Goal: Information Seeking & Learning: Find specific fact

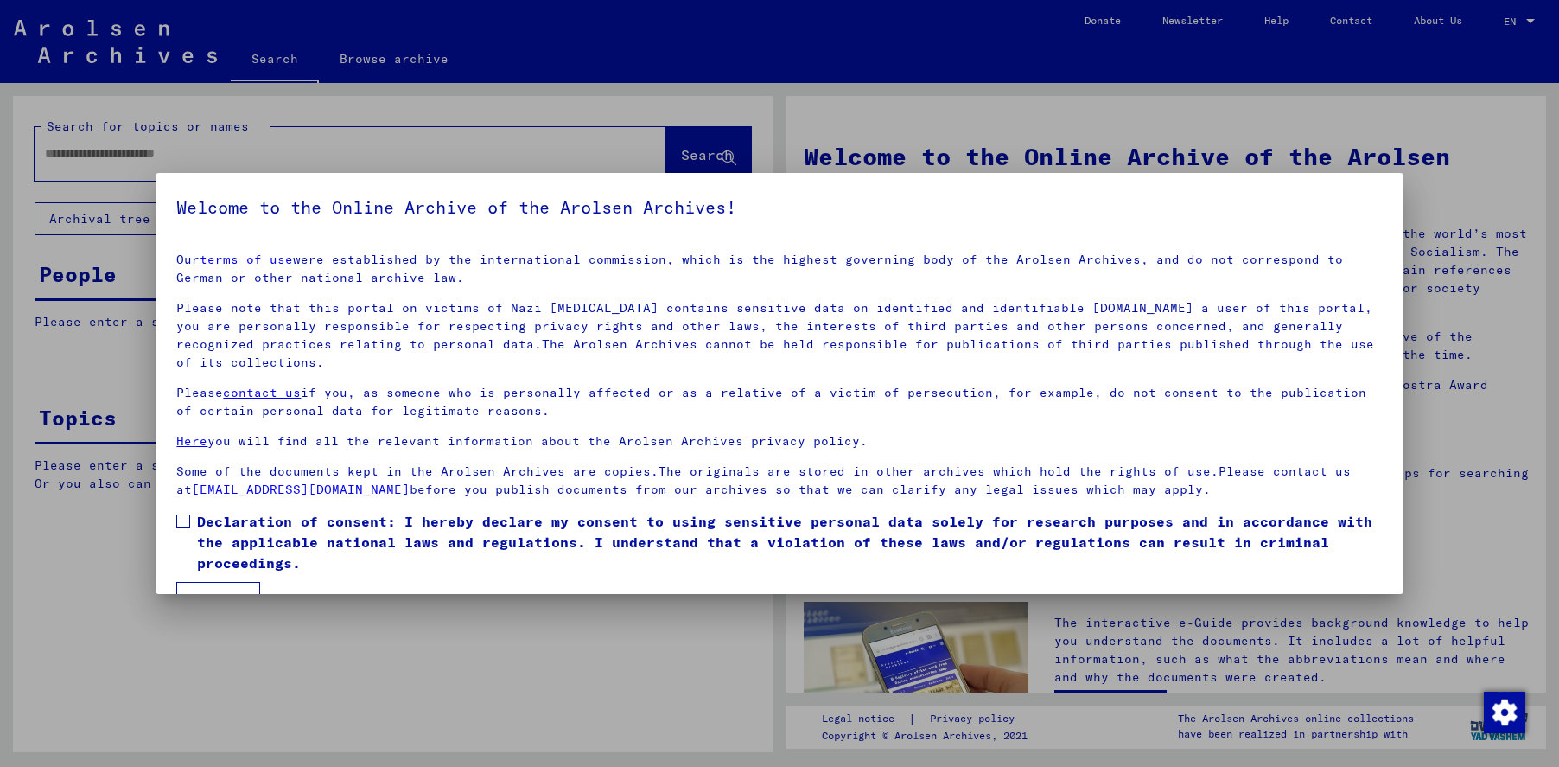
click at [187, 520] on span at bounding box center [183, 521] width 14 height 14
click at [215, 588] on button "I agree" at bounding box center [218, 598] width 84 height 33
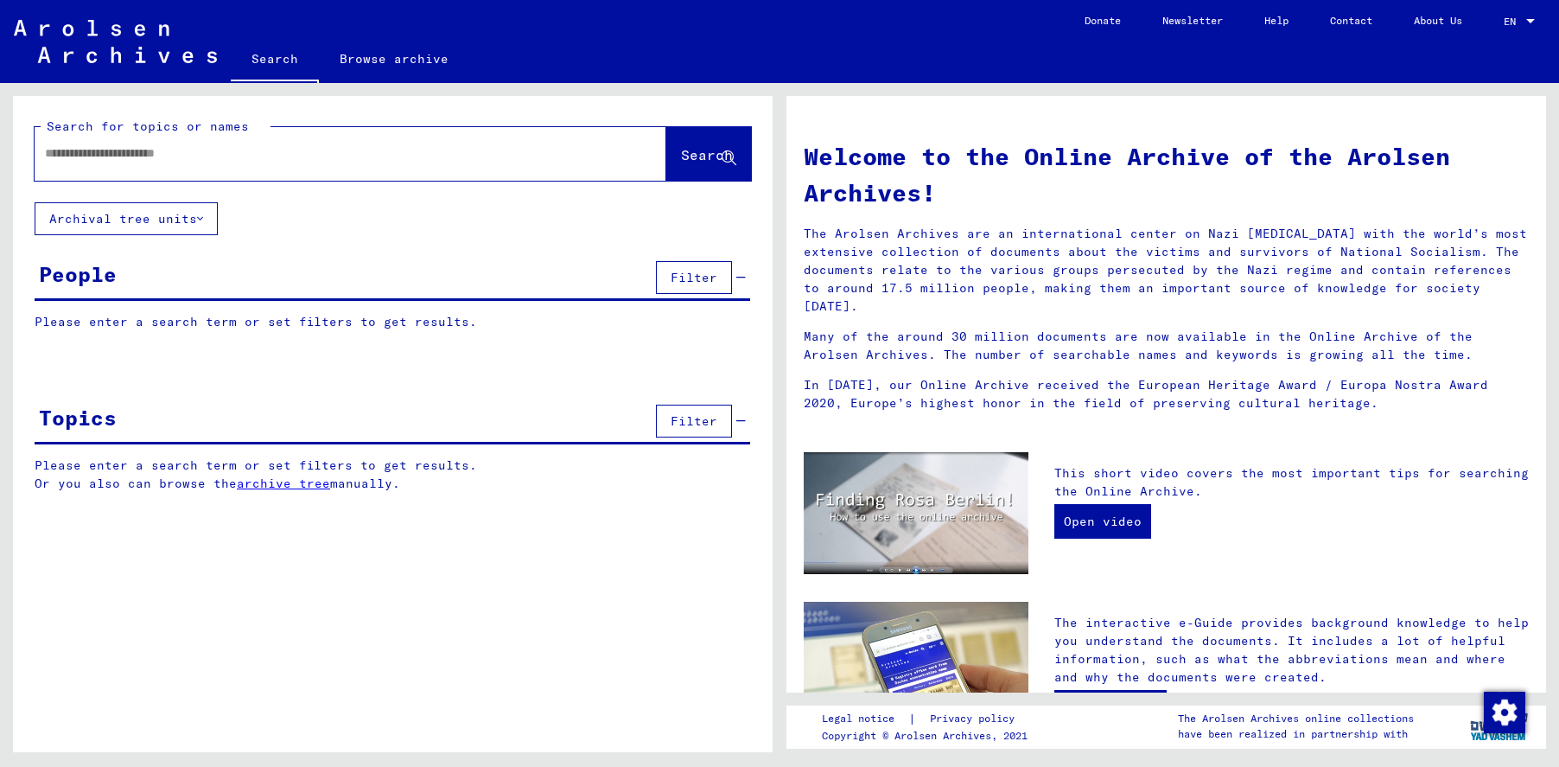
click at [65, 155] on input "text" at bounding box center [330, 153] width 570 height 18
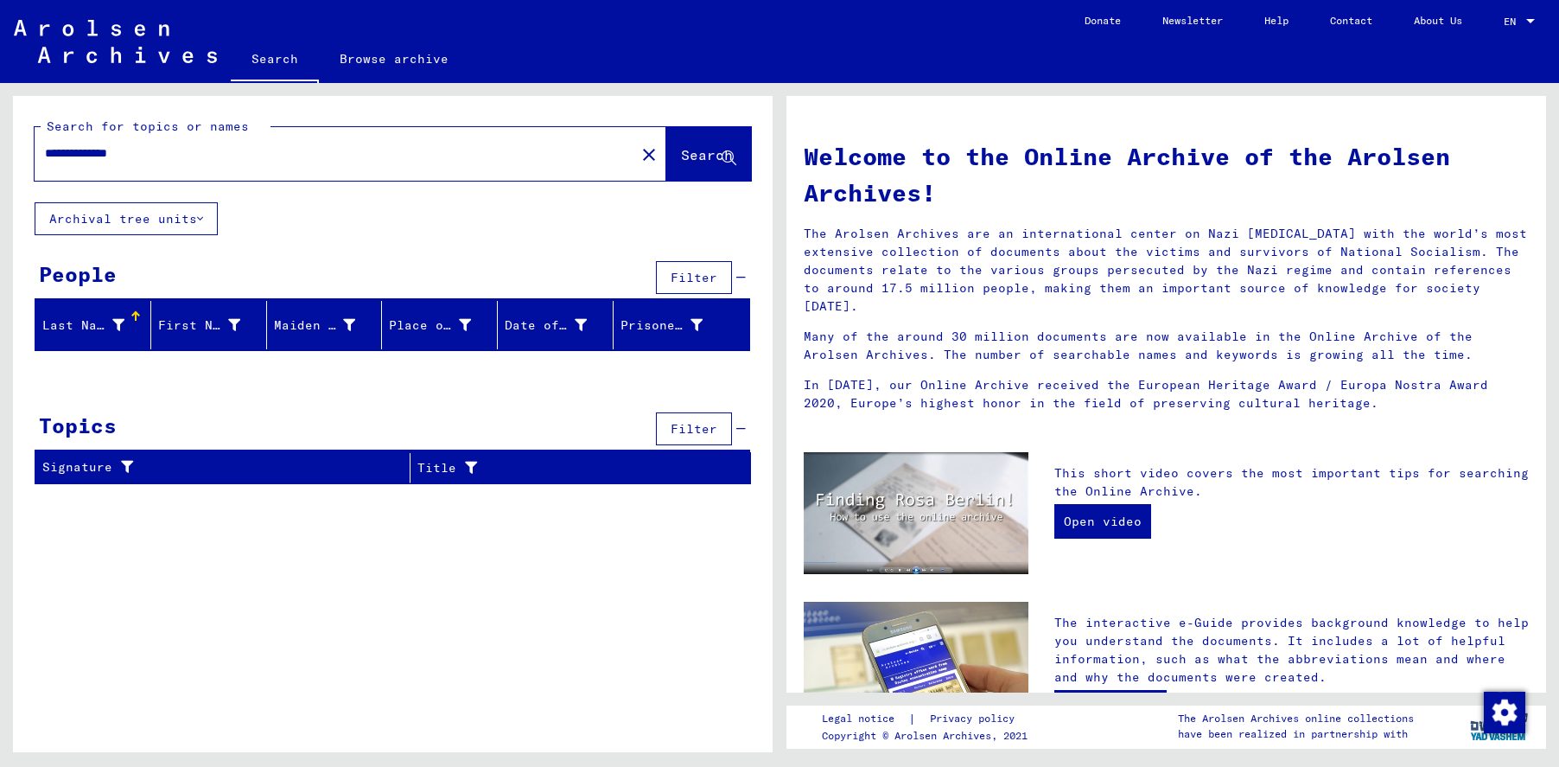
drag, startPoint x: 118, startPoint y: 151, endPoint x: 124, endPoint y: 167, distance: 16.7
click at [118, 154] on input "**********" at bounding box center [330, 153] width 570 height 18
type input "**********"
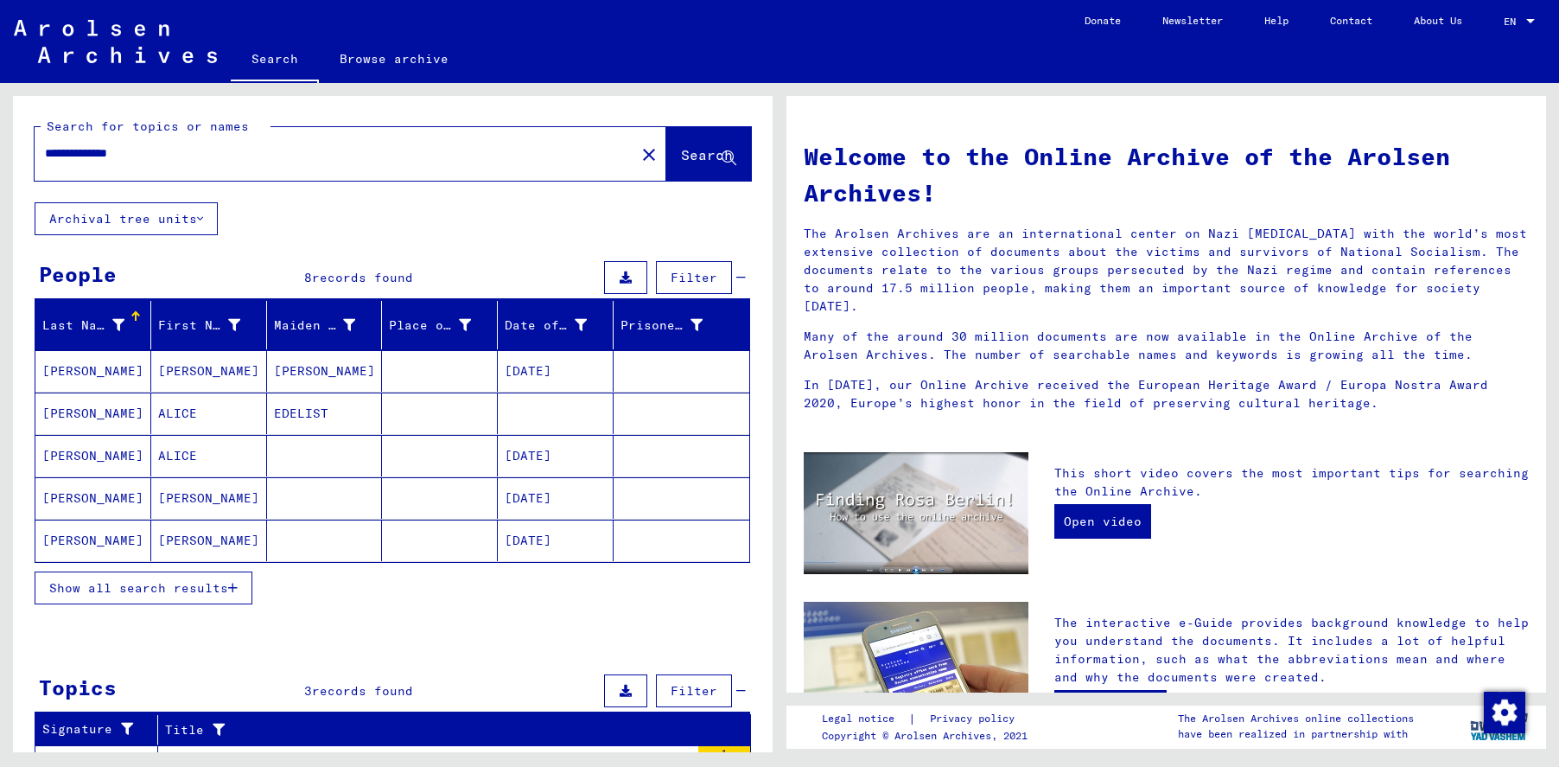
click at [103, 598] on button "Show all search results" at bounding box center [144, 587] width 218 height 33
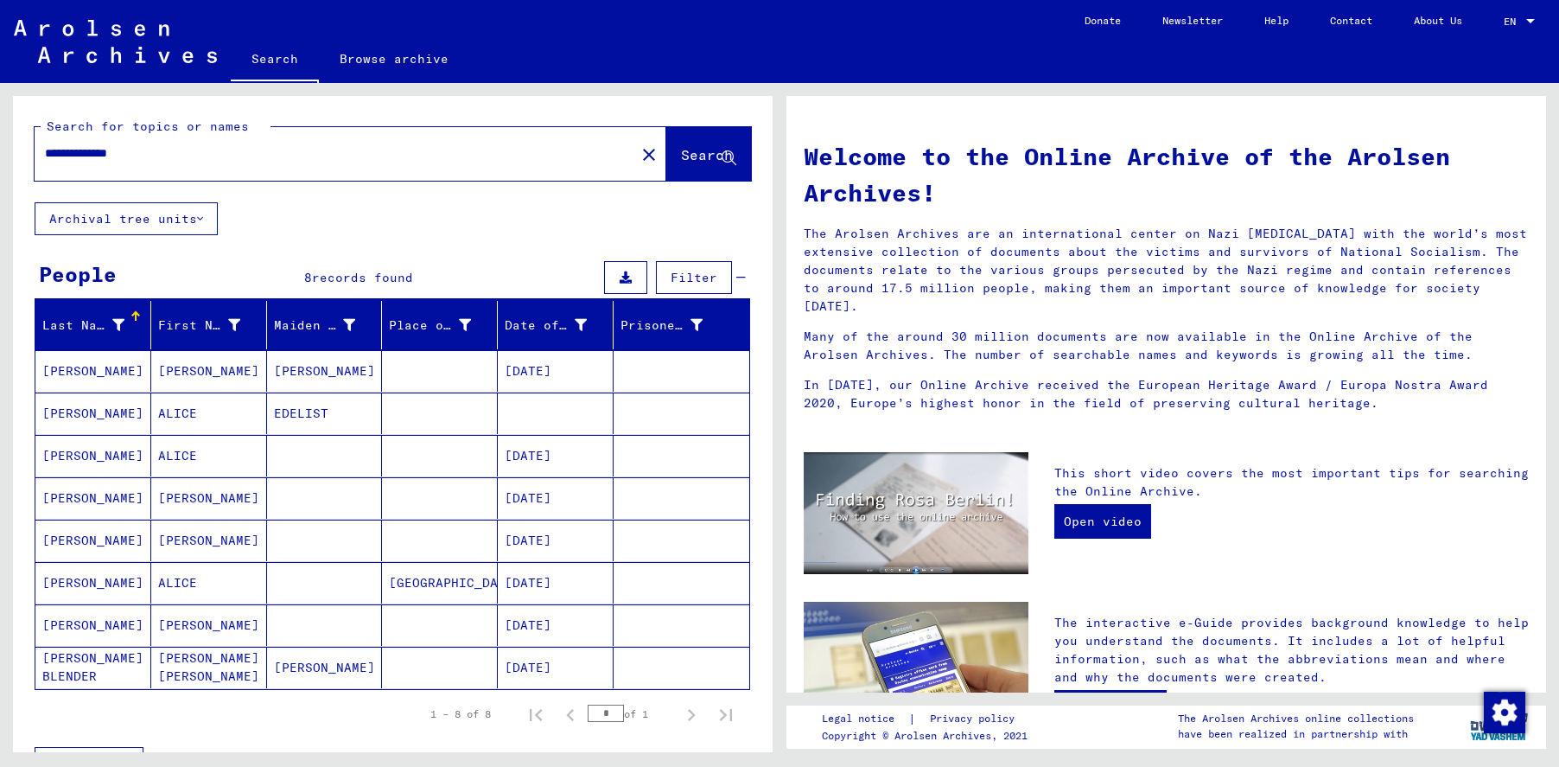
click at [84, 450] on mat-cell "GOLDBERG" at bounding box center [93, 455] width 116 height 41
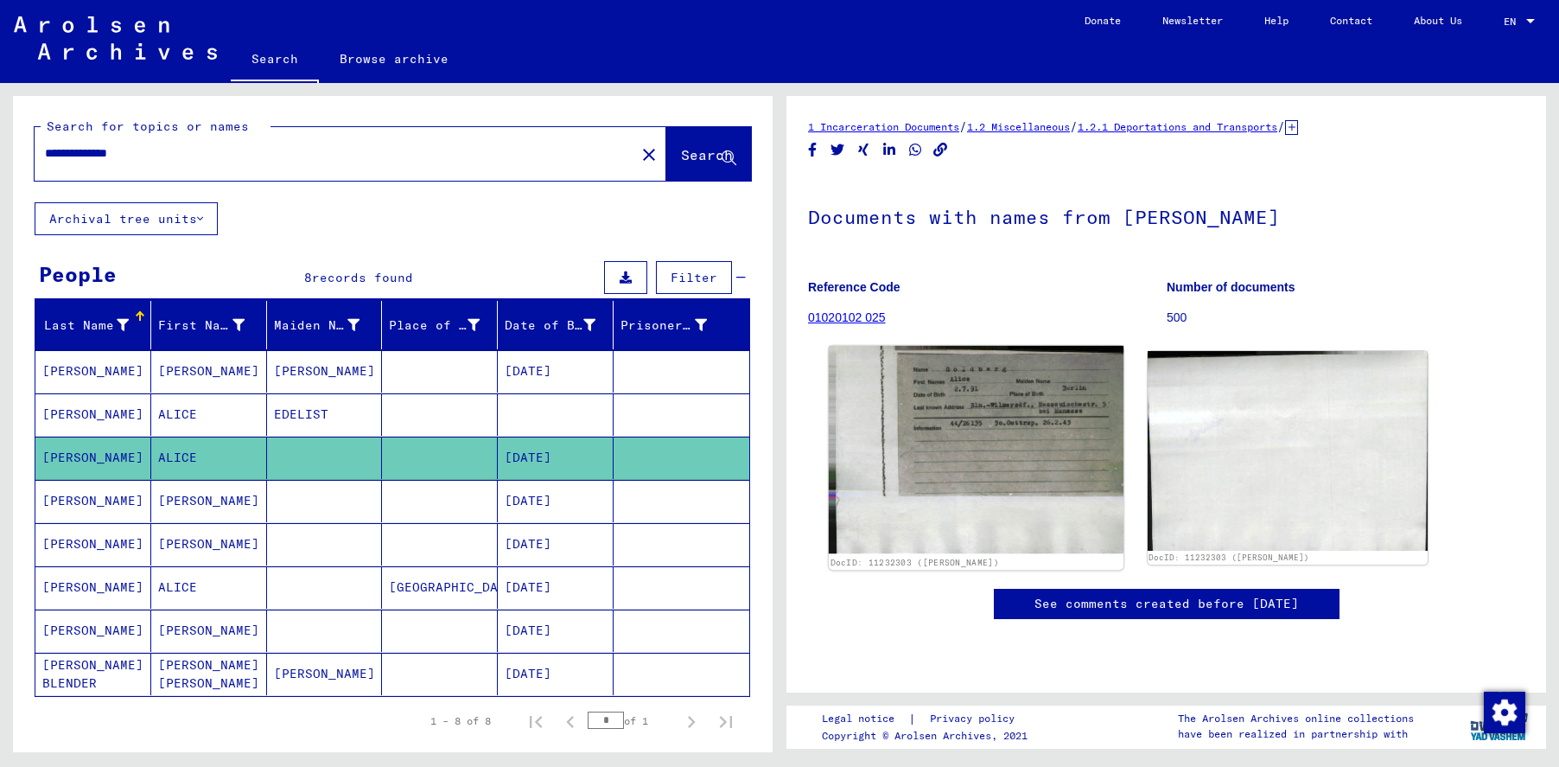
click at [998, 393] on img at bounding box center [976, 450] width 295 height 208
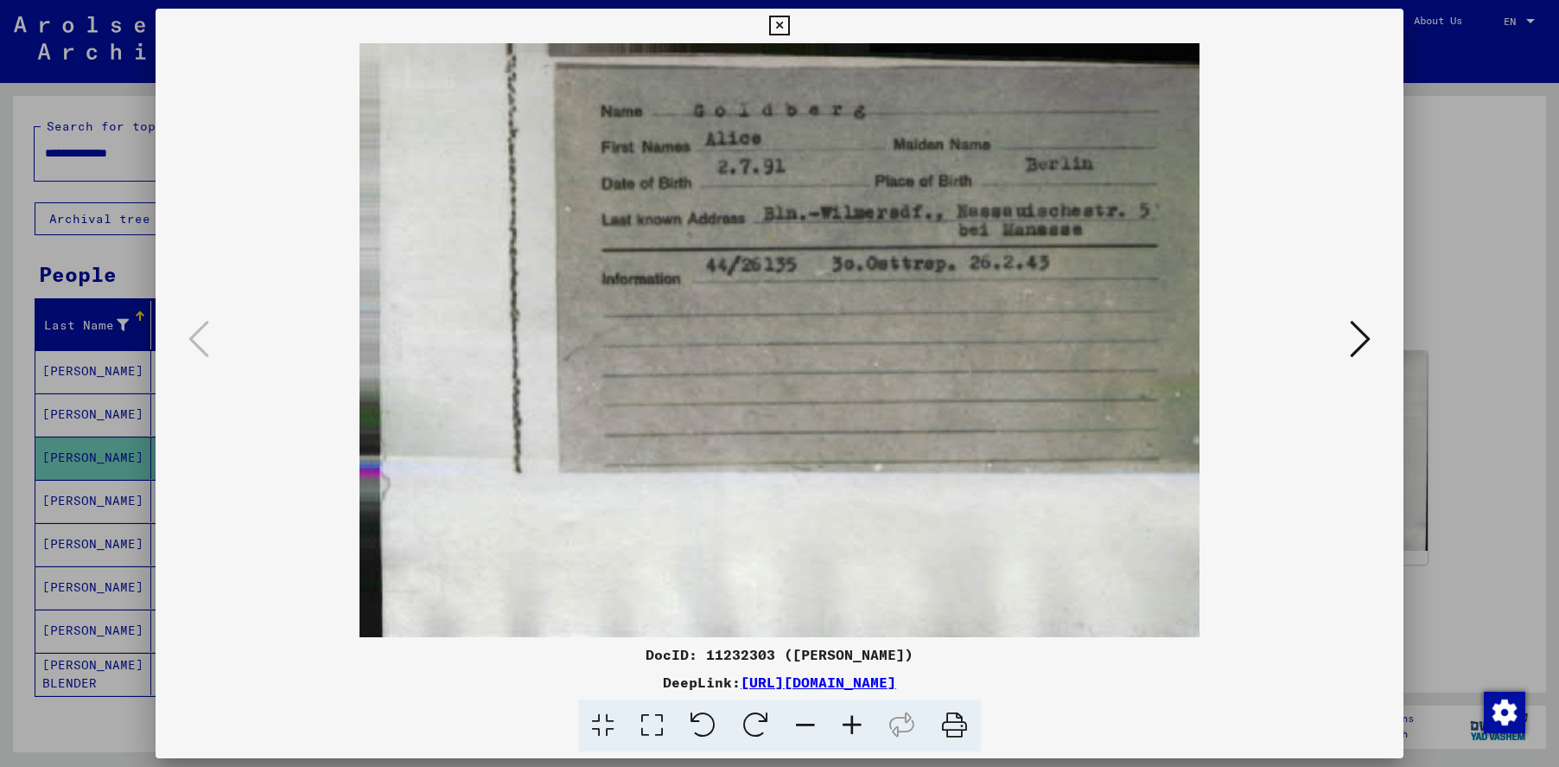
click at [773, 22] on icon at bounding box center [779, 26] width 20 height 21
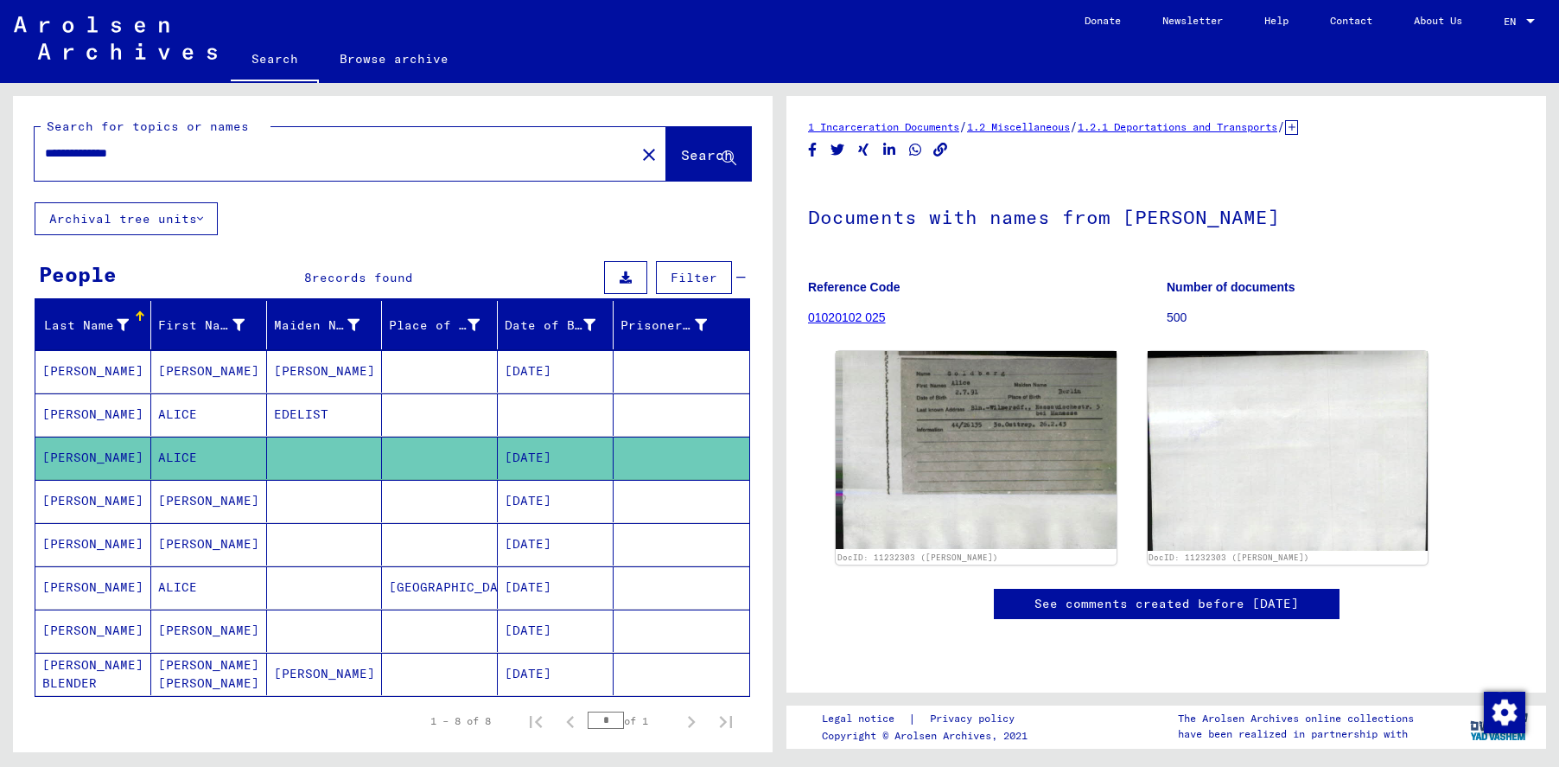
click at [90, 591] on mat-cell "GOLDBERG" at bounding box center [93, 587] width 116 height 42
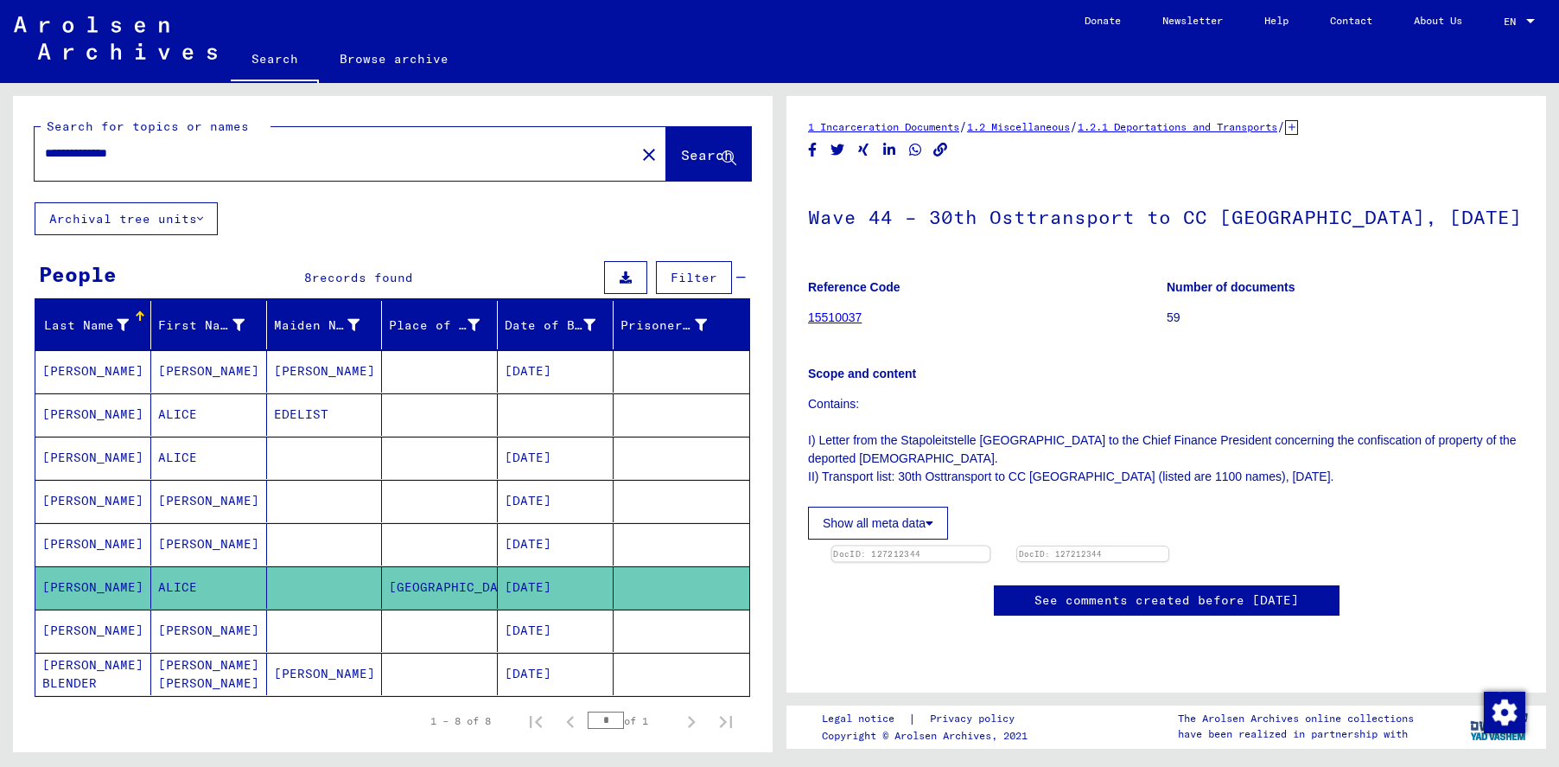
scroll to position [173, 0]
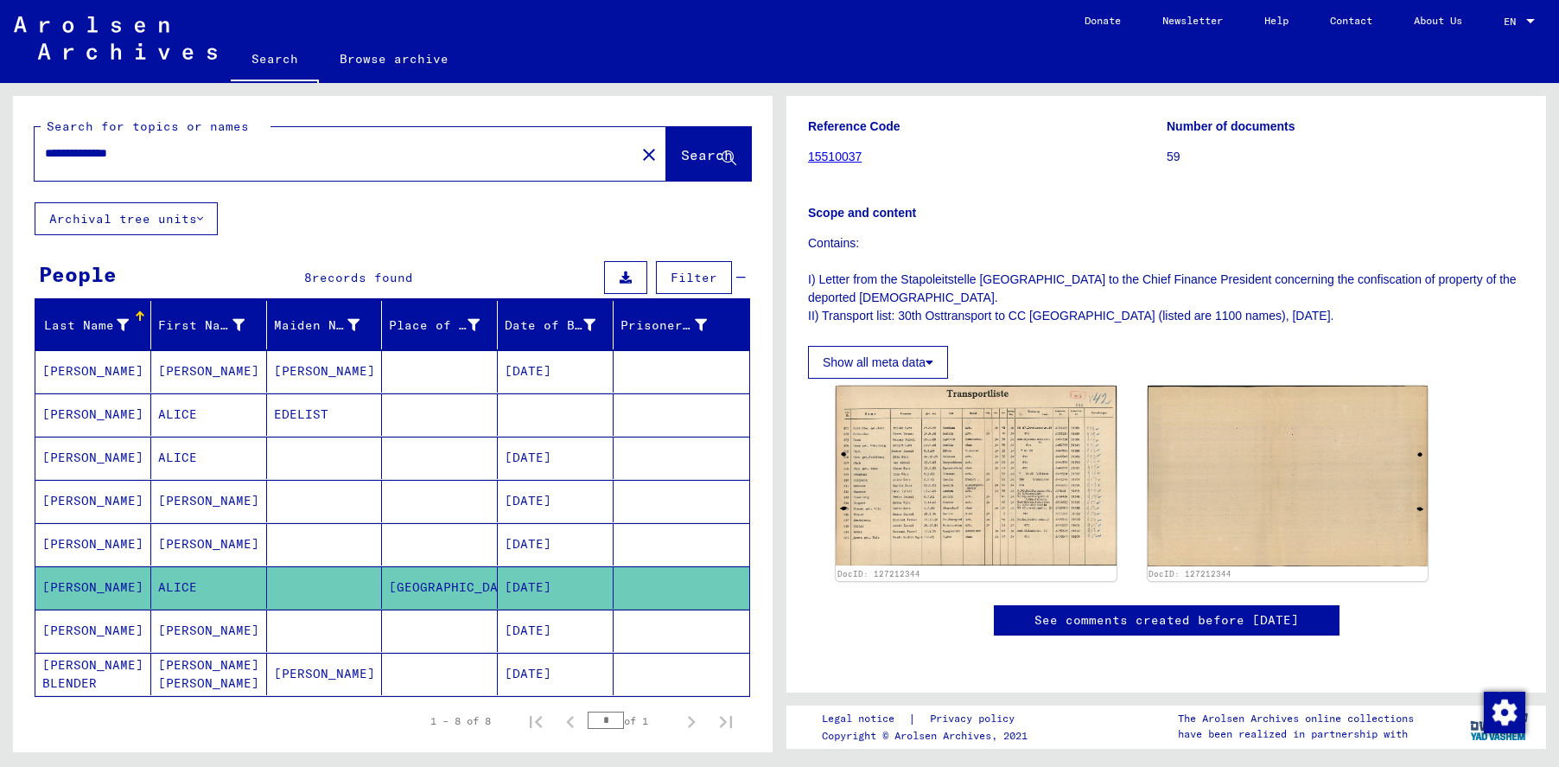
click at [73, 546] on mat-cell "GOLDBERG" at bounding box center [93, 544] width 116 height 42
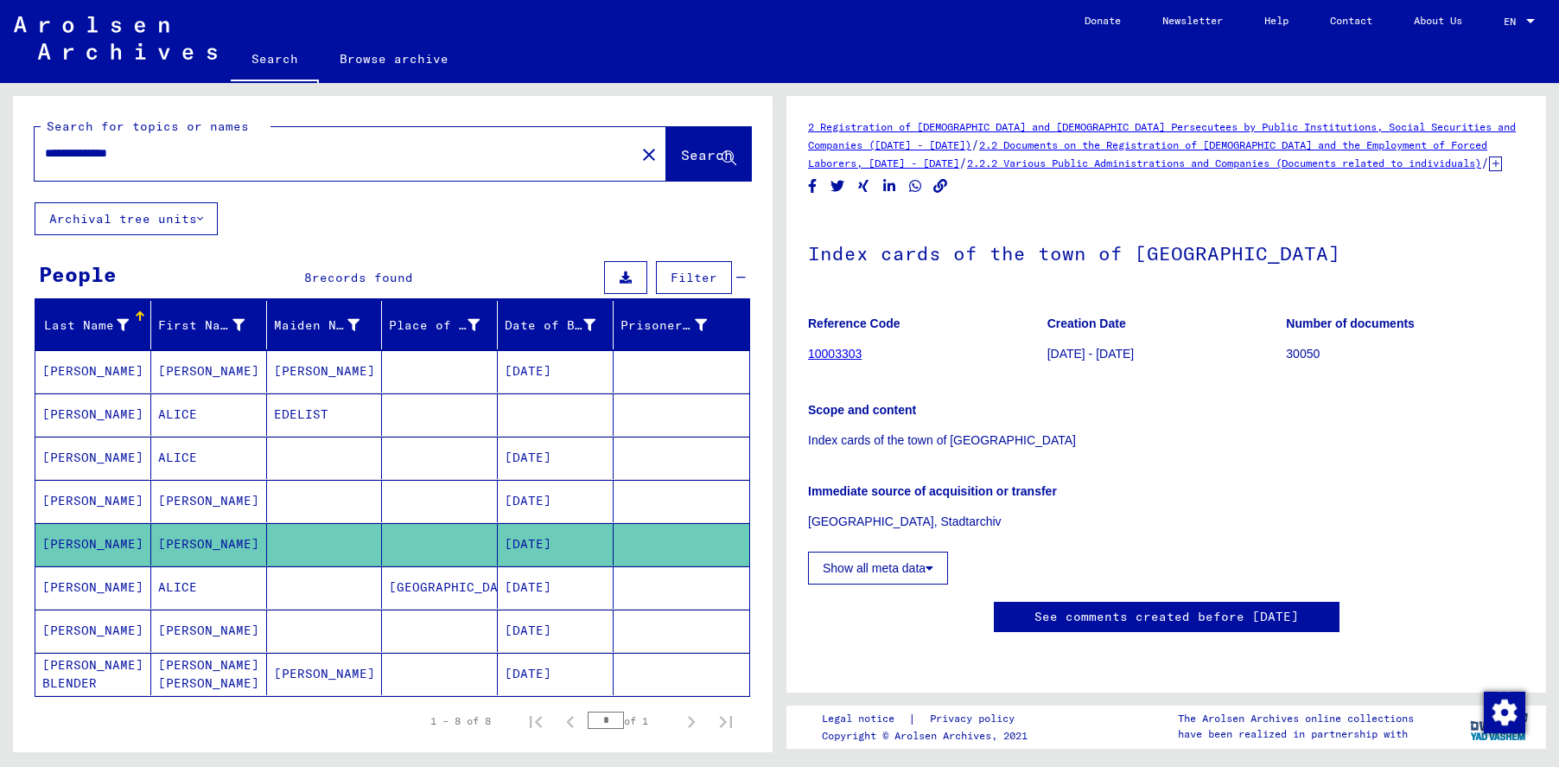
click at [92, 621] on mat-cell "GOLDBERG" at bounding box center [93, 630] width 116 height 42
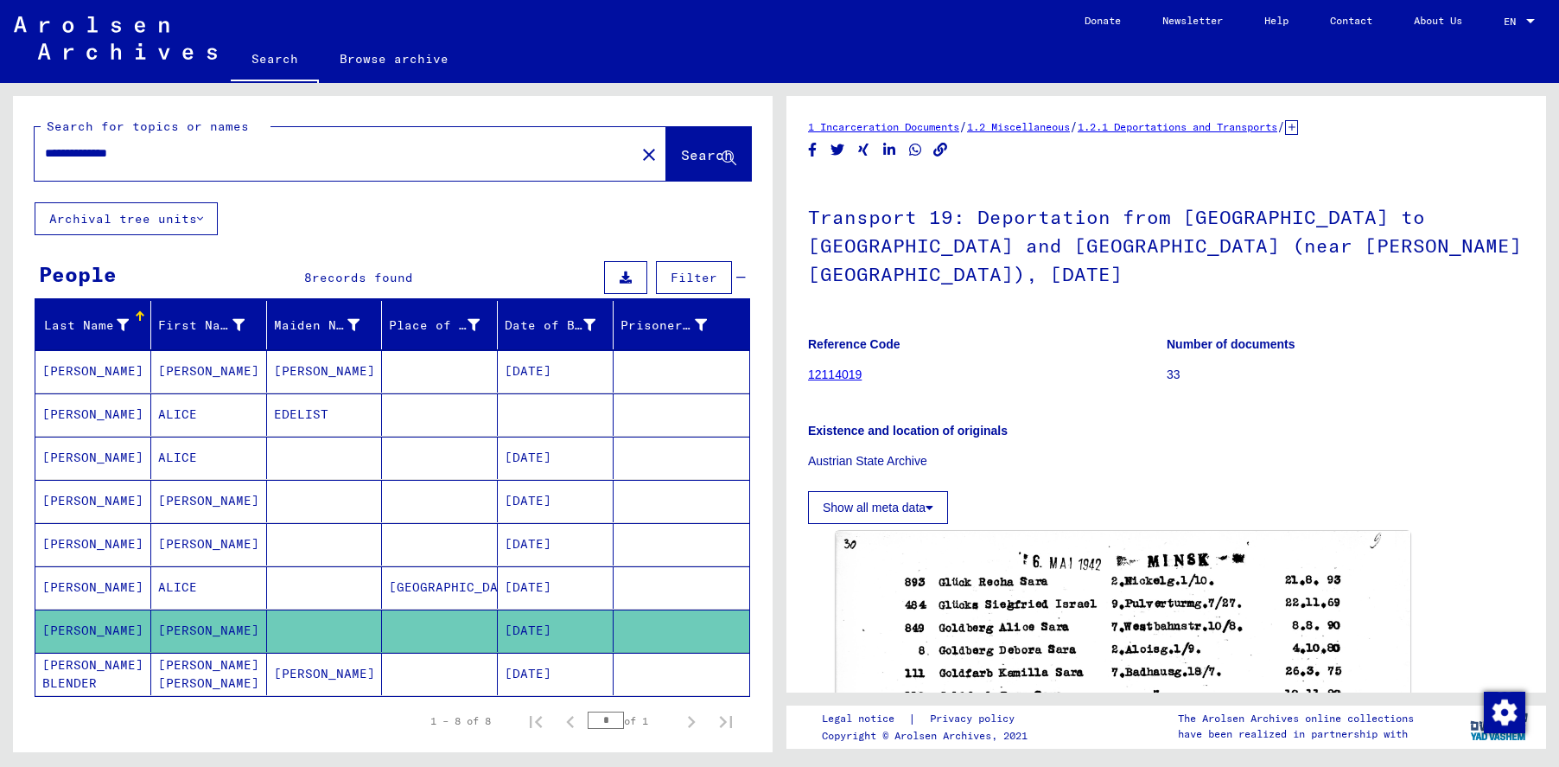
click at [99, 675] on mat-cell "GOLDBERG BLENDER" at bounding box center [93, 674] width 116 height 42
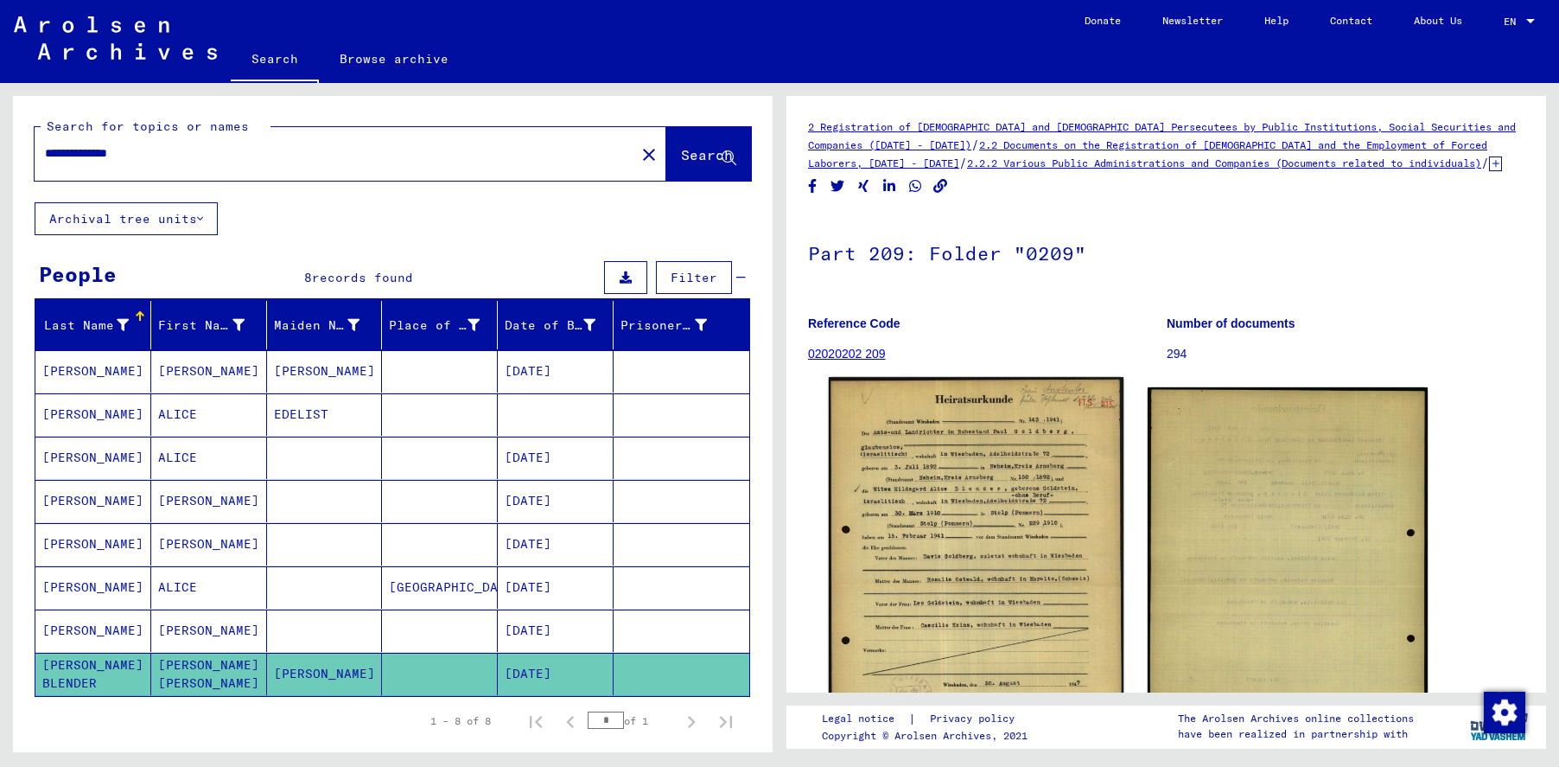
click at [960, 502] on img at bounding box center [976, 585] width 295 height 417
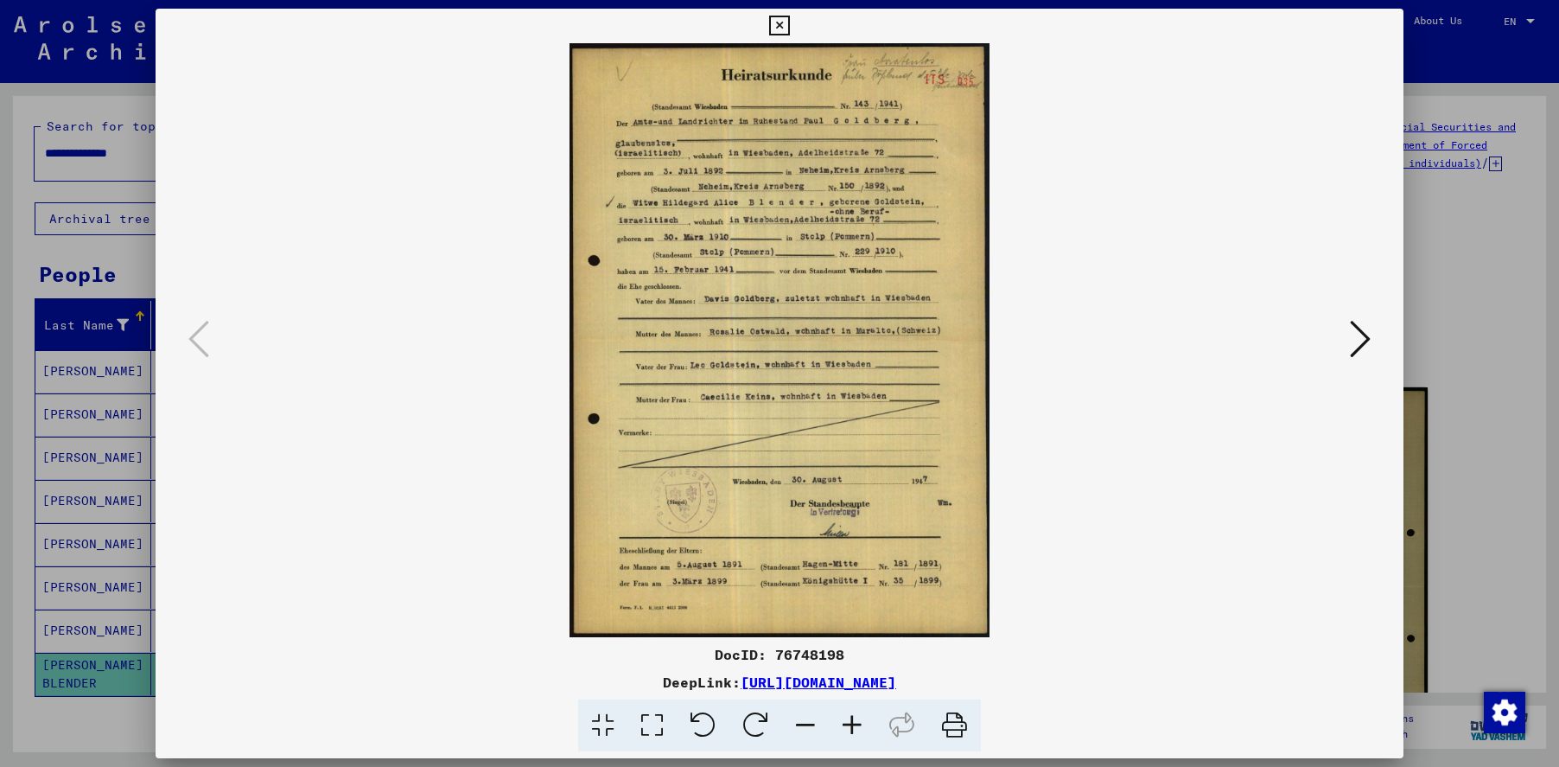
click at [857, 726] on icon at bounding box center [852, 725] width 47 height 53
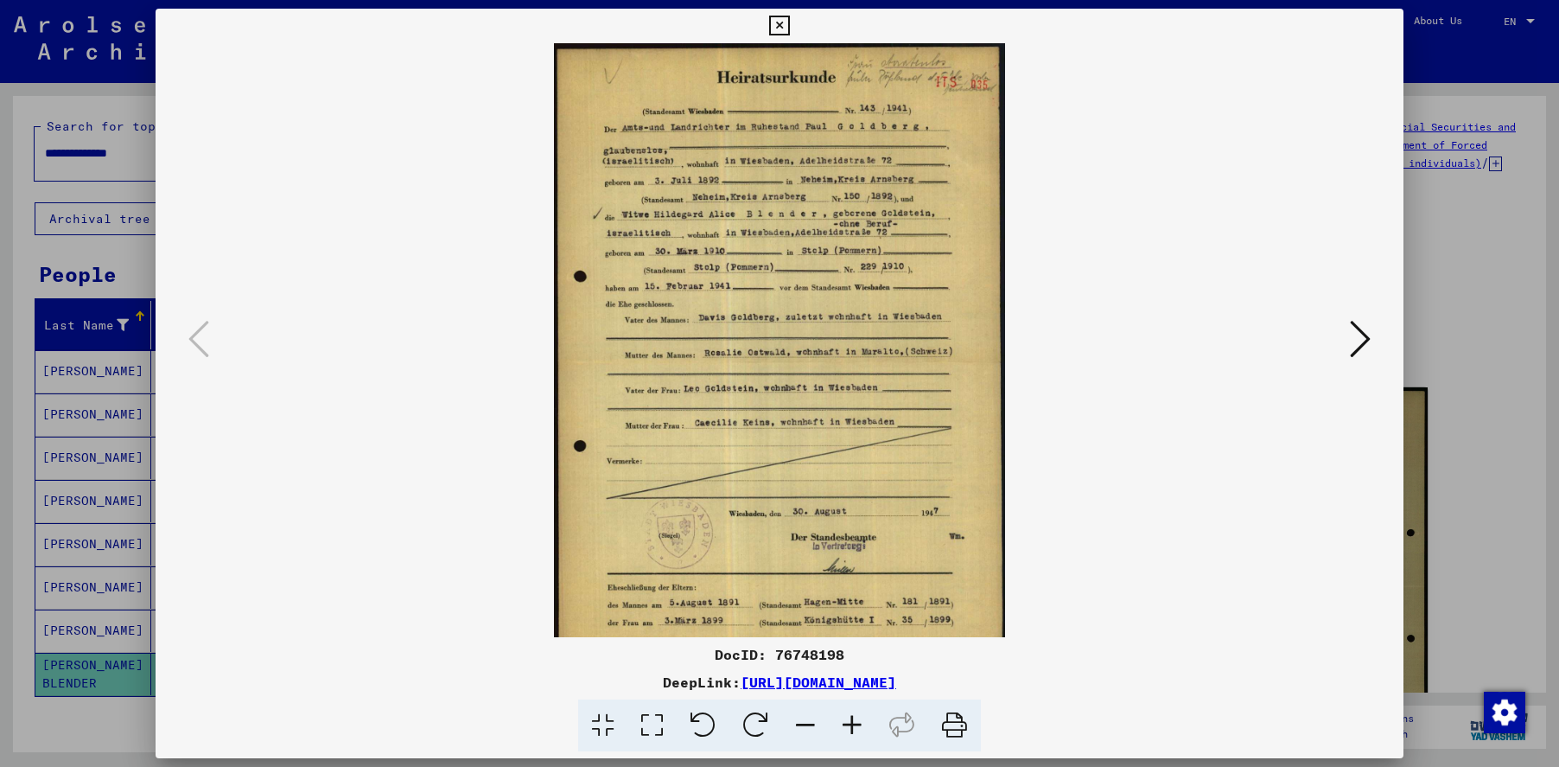
click at [857, 726] on icon at bounding box center [852, 725] width 47 height 53
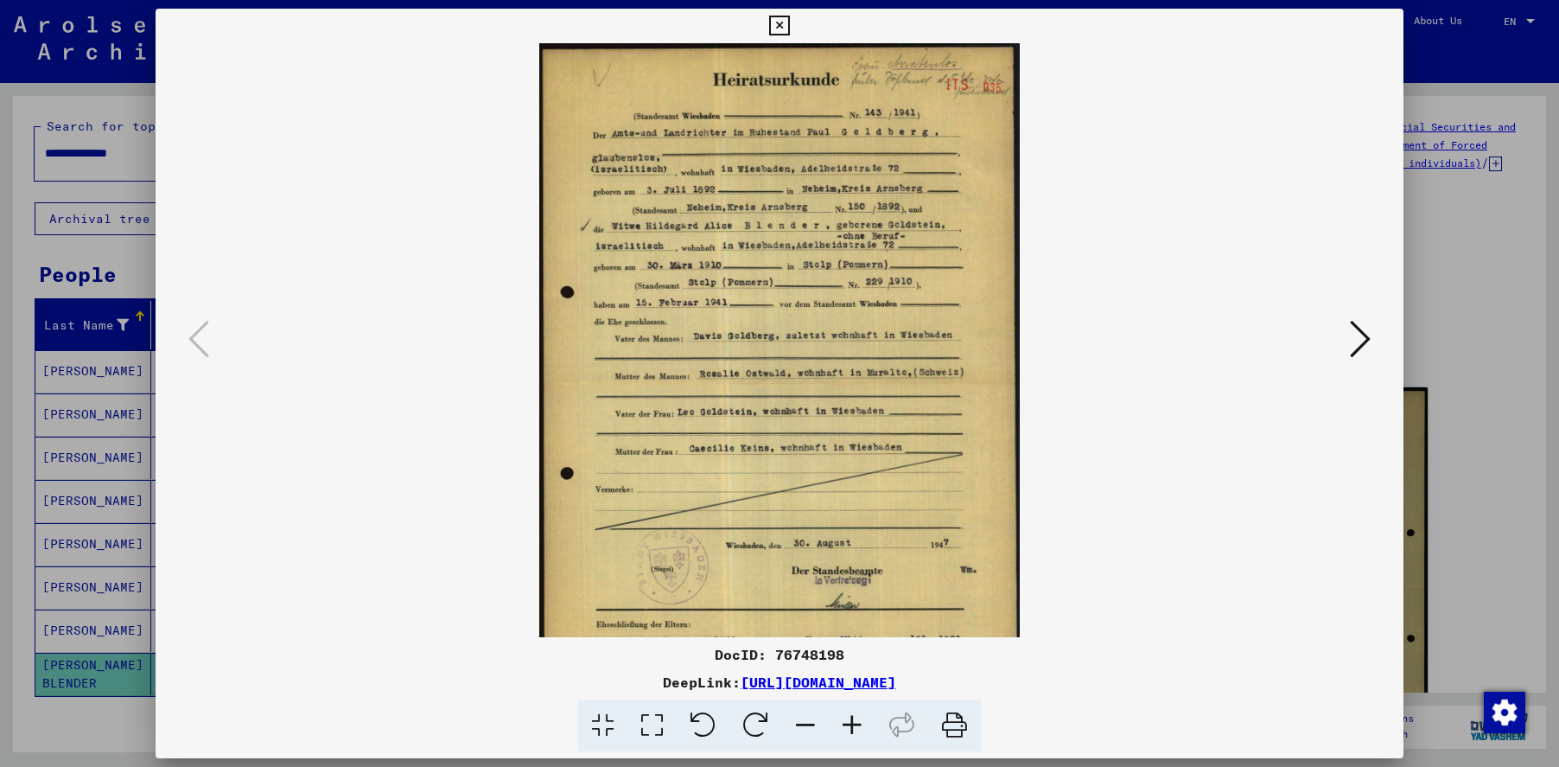
click at [857, 726] on icon at bounding box center [852, 725] width 47 height 53
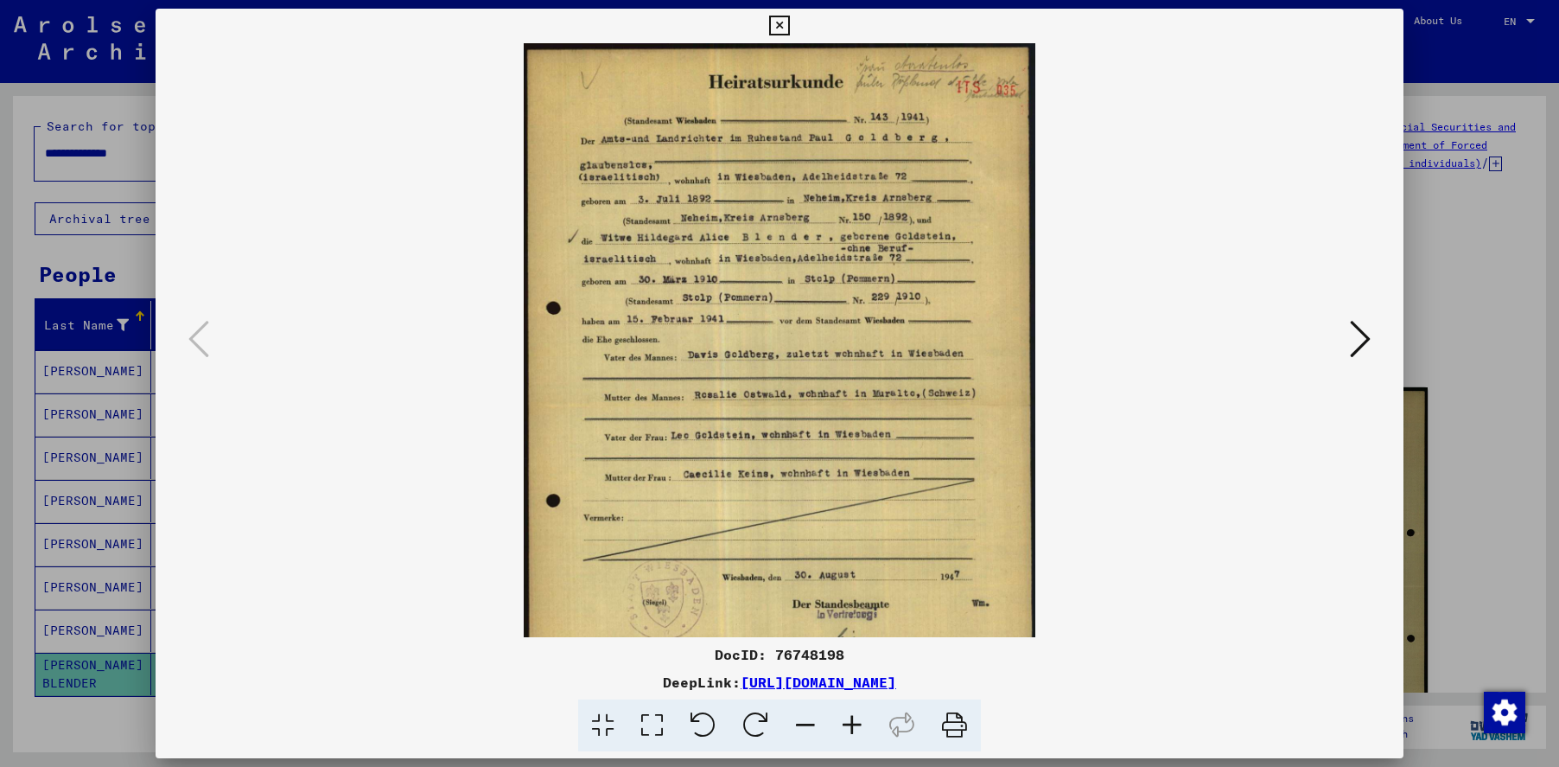
click at [857, 725] on icon at bounding box center [852, 725] width 47 height 53
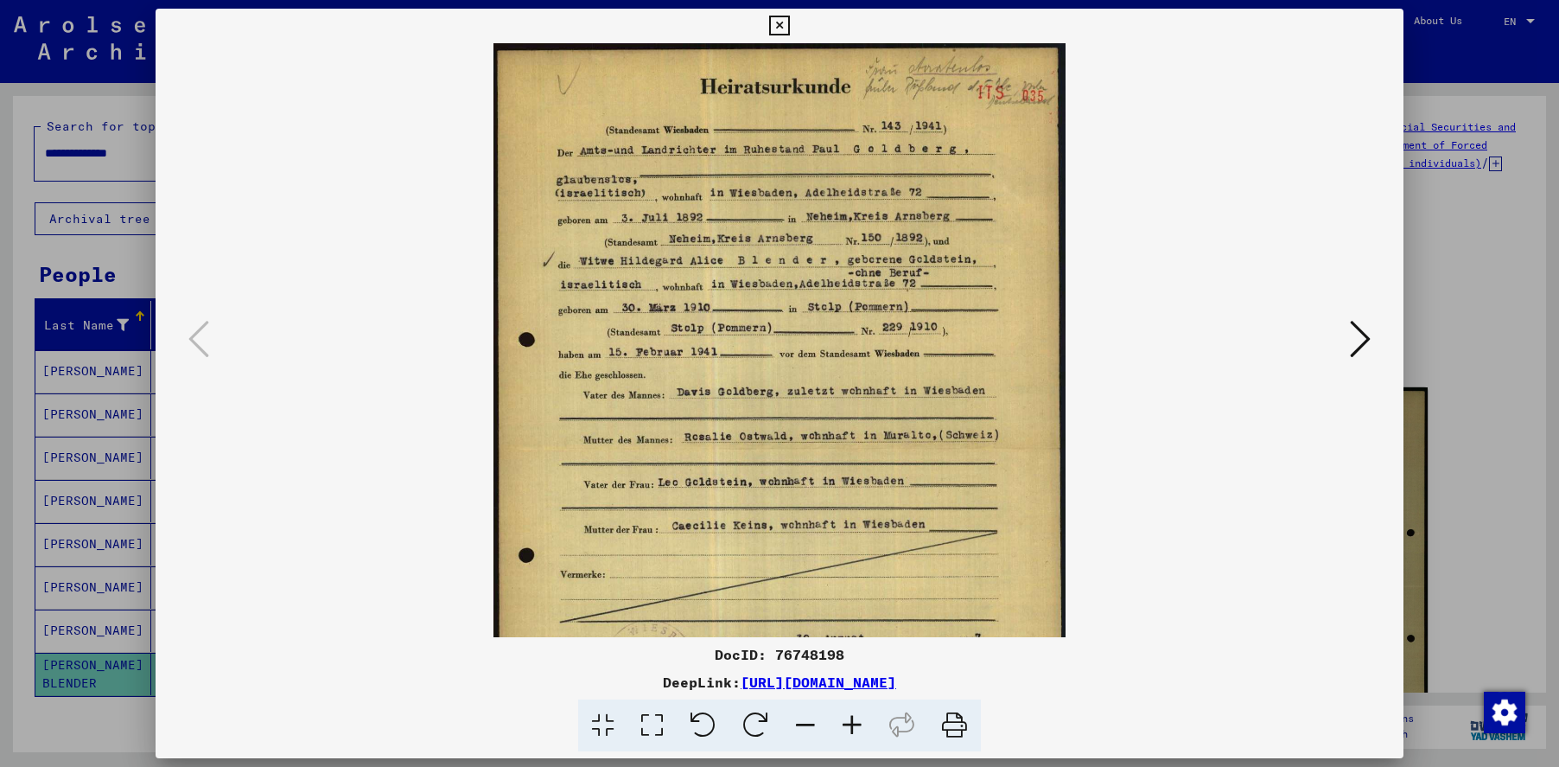
click at [857, 725] on icon at bounding box center [852, 725] width 47 height 53
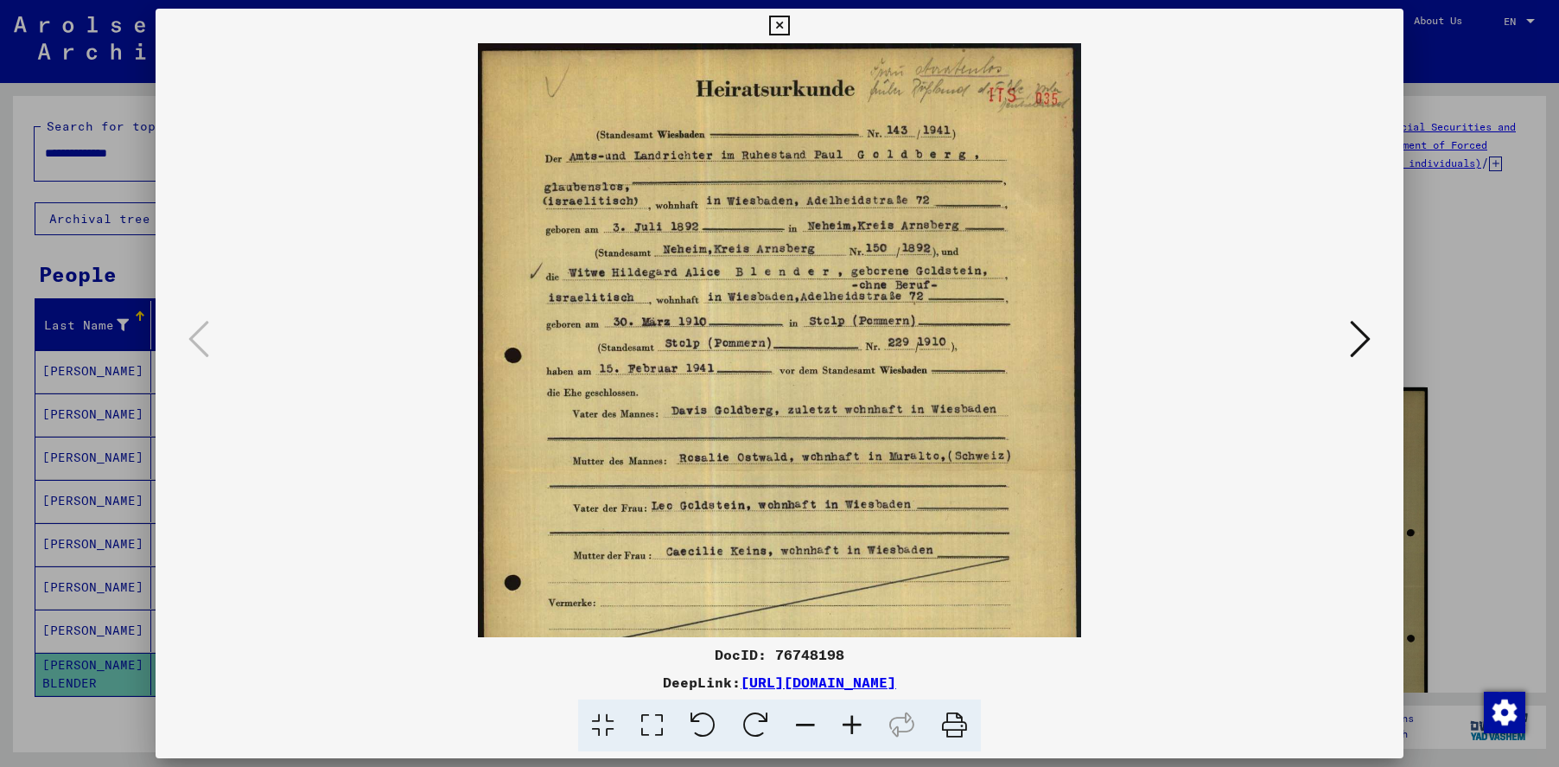
click at [857, 725] on icon at bounding box center [852, 725] width 47 height 53
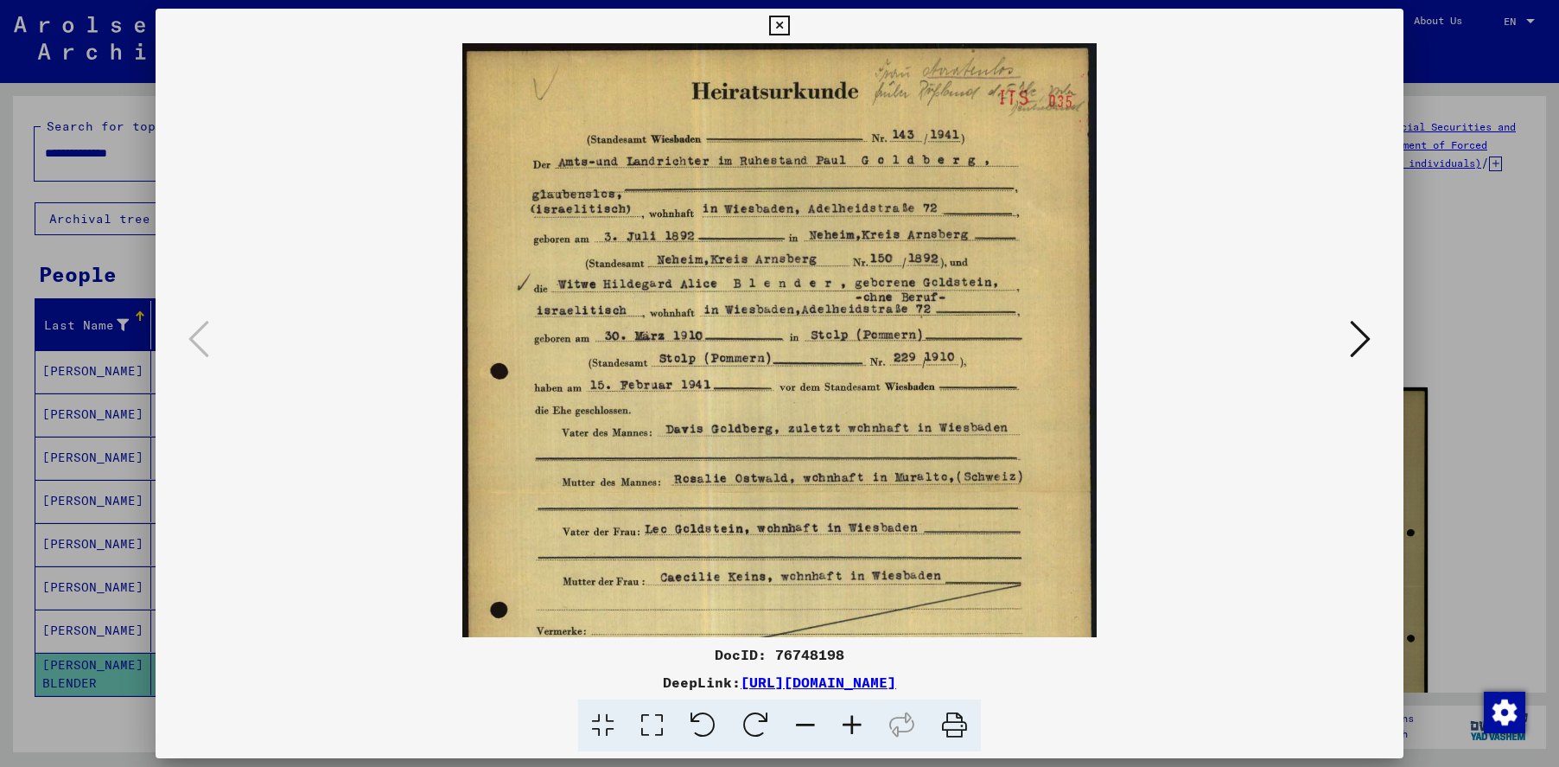
click at [857, 725] on icon at bounding box center [852, 725] width 47 height 53
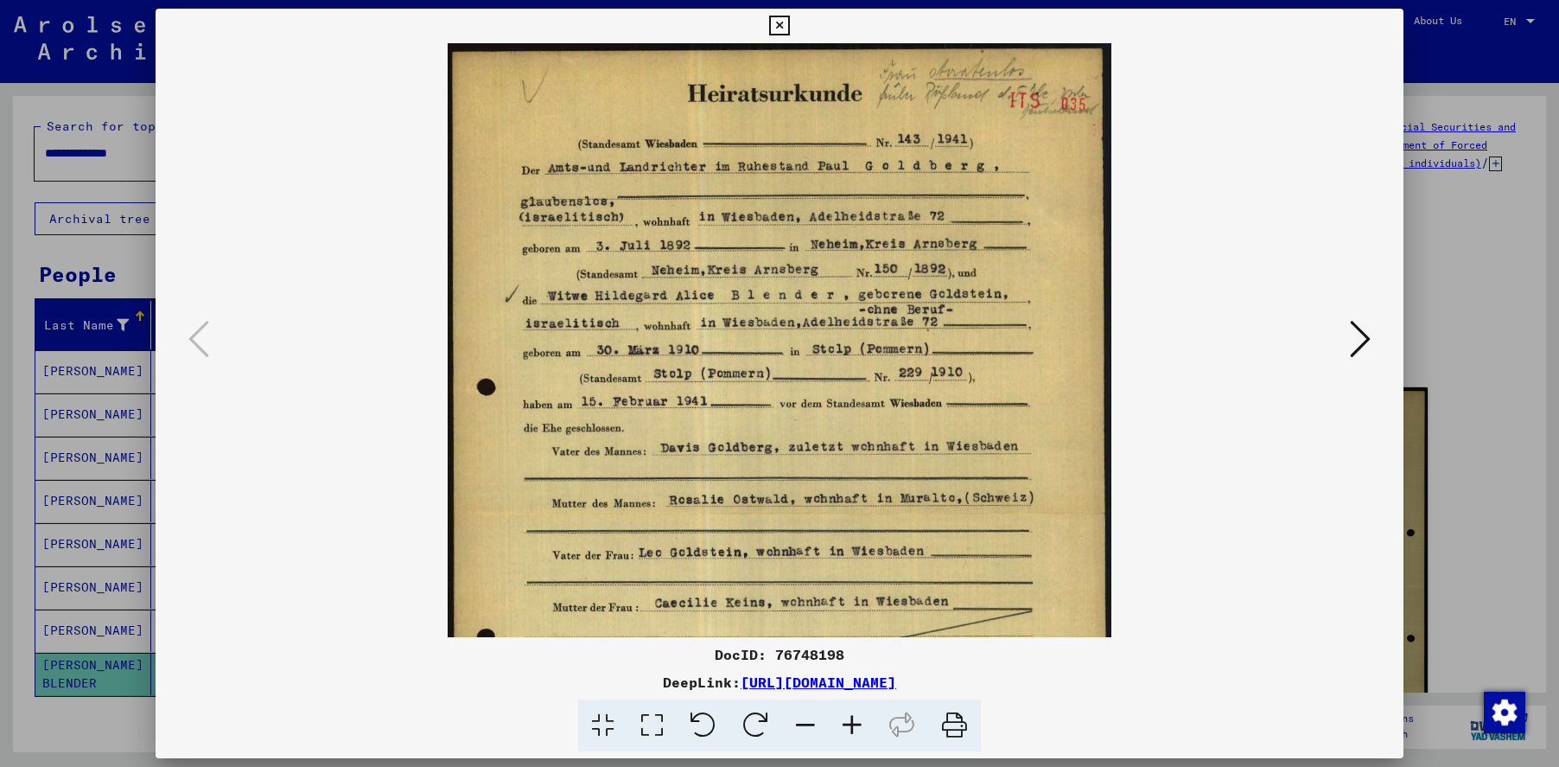
click at [857, 725] on icon at bounding box center [852, 725] width 47 height 53
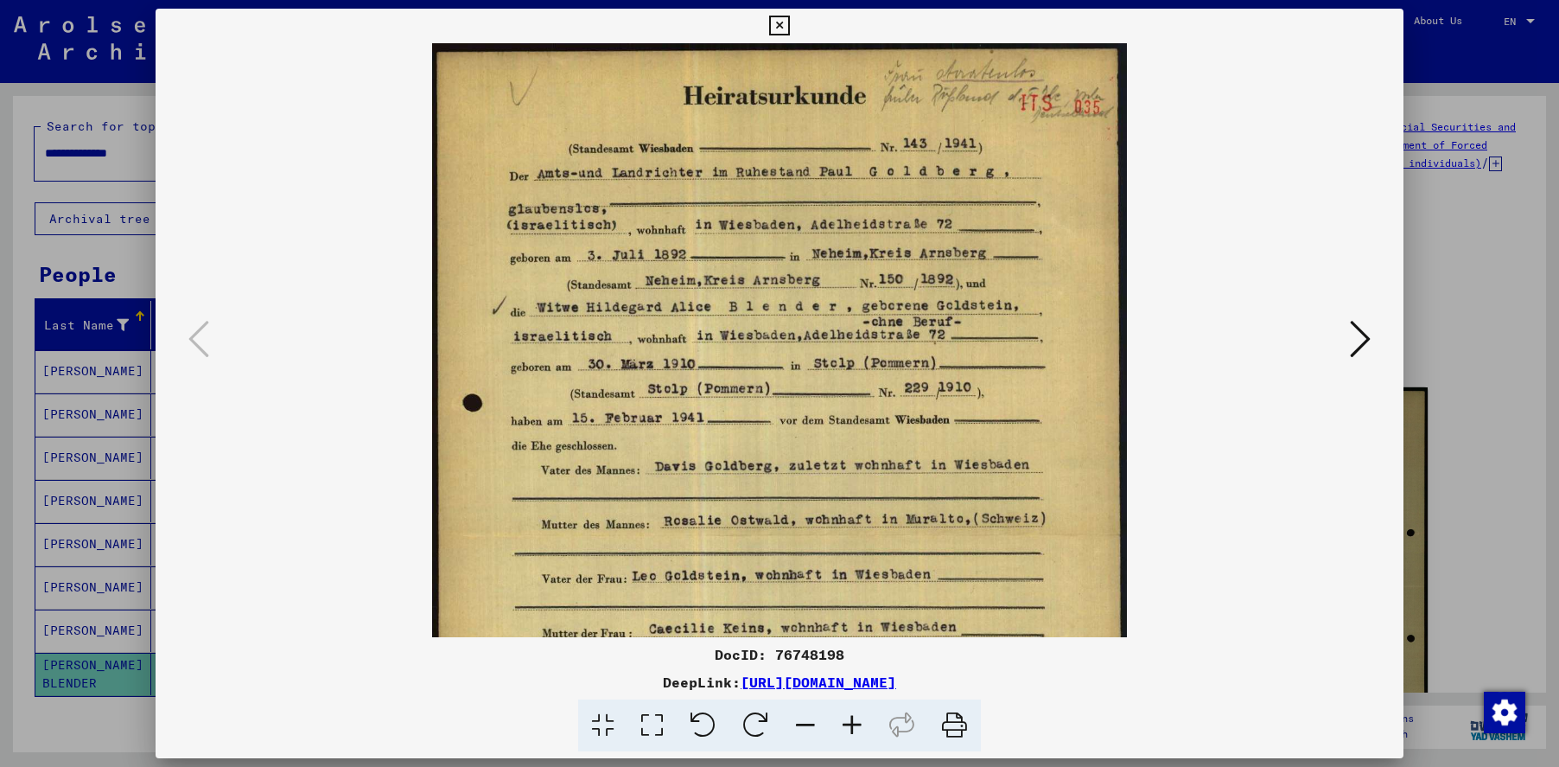
click at [857, 725] on icon at bounding box center [852, 725] width 47 height 53
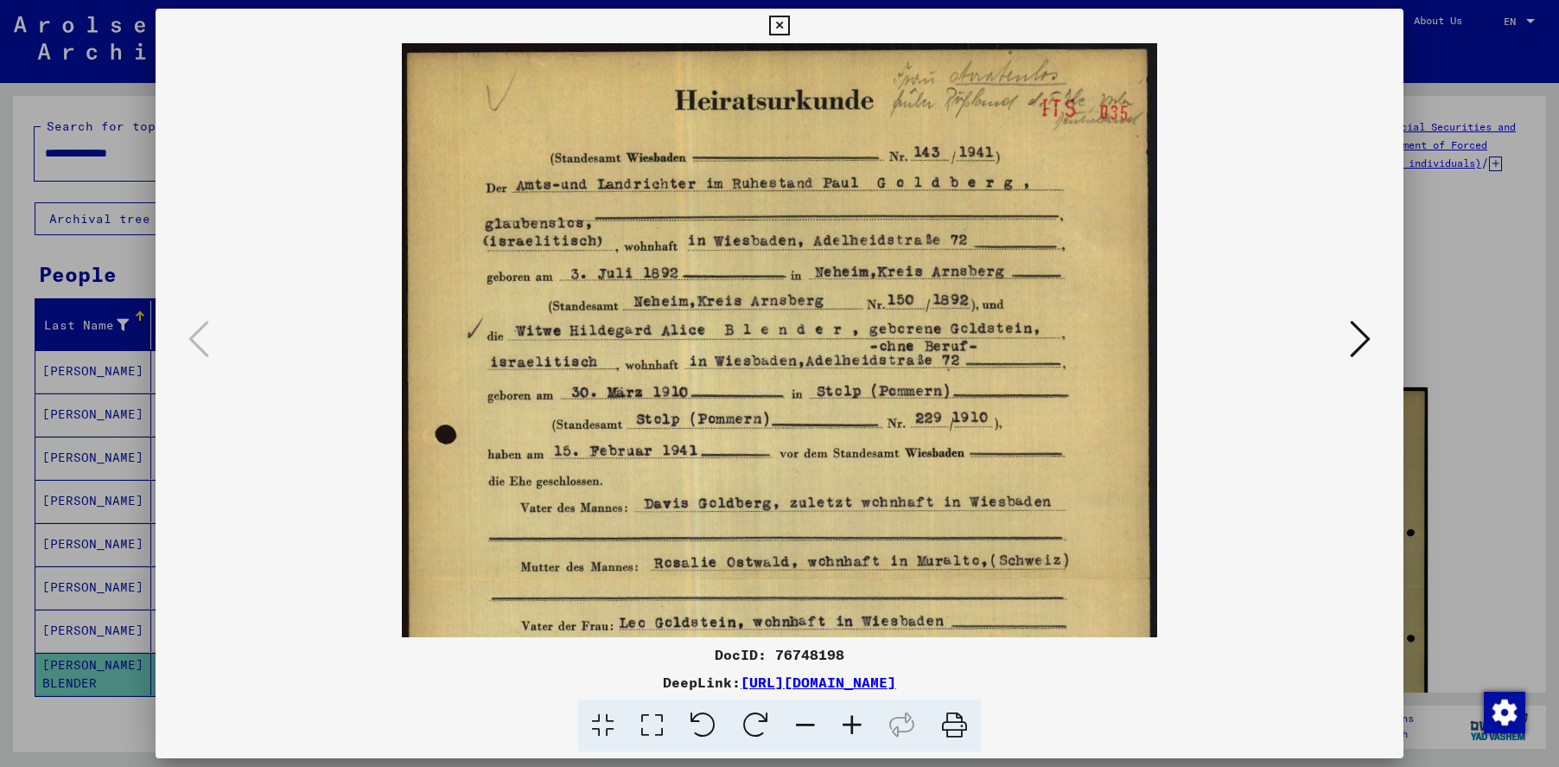
click at [857, 725] on icon at bounding box center [852, 725] width 47 height 53
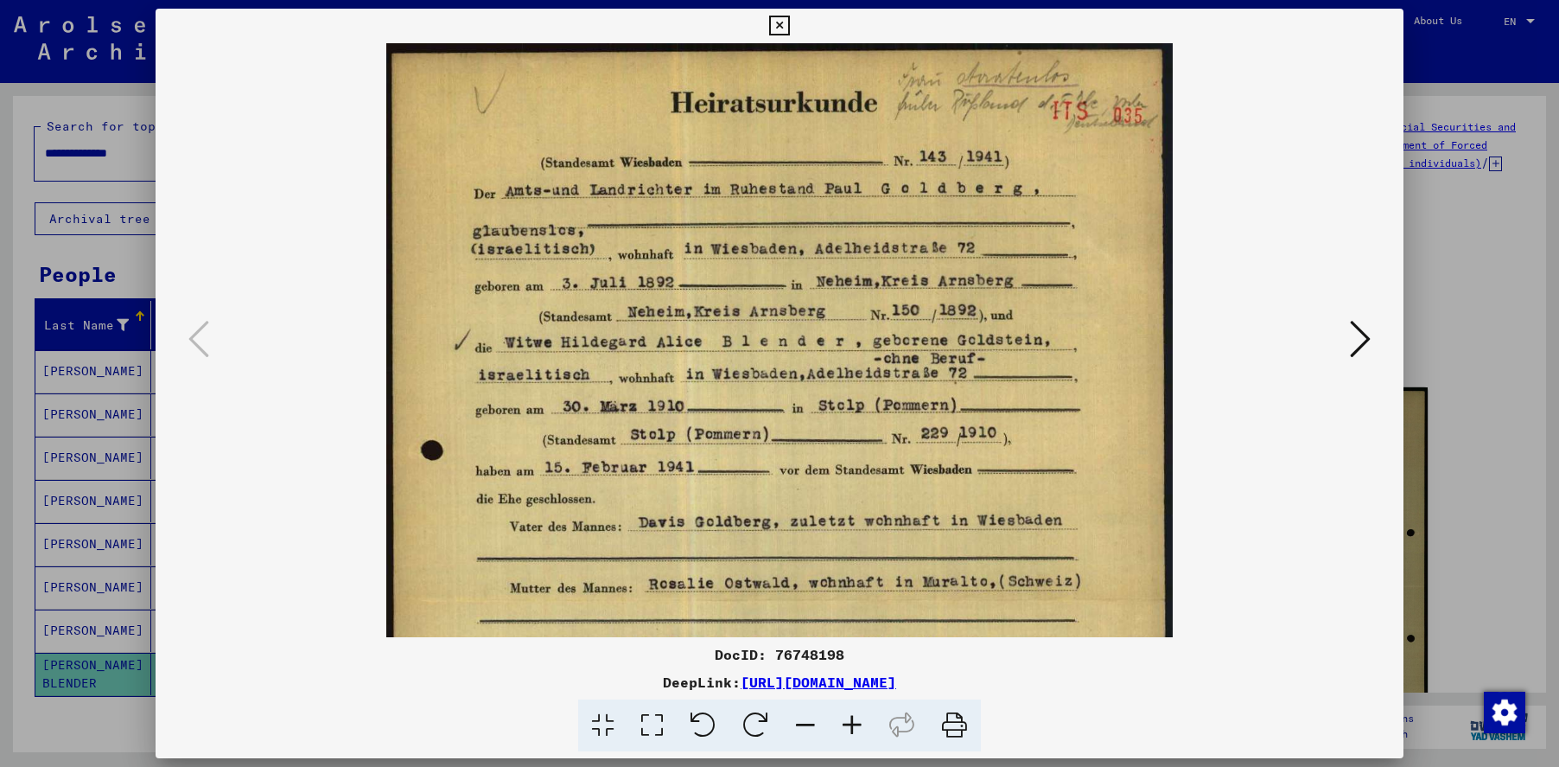
click at [857, 725] on icon at bounding box center [852, 725] width 47 height 53
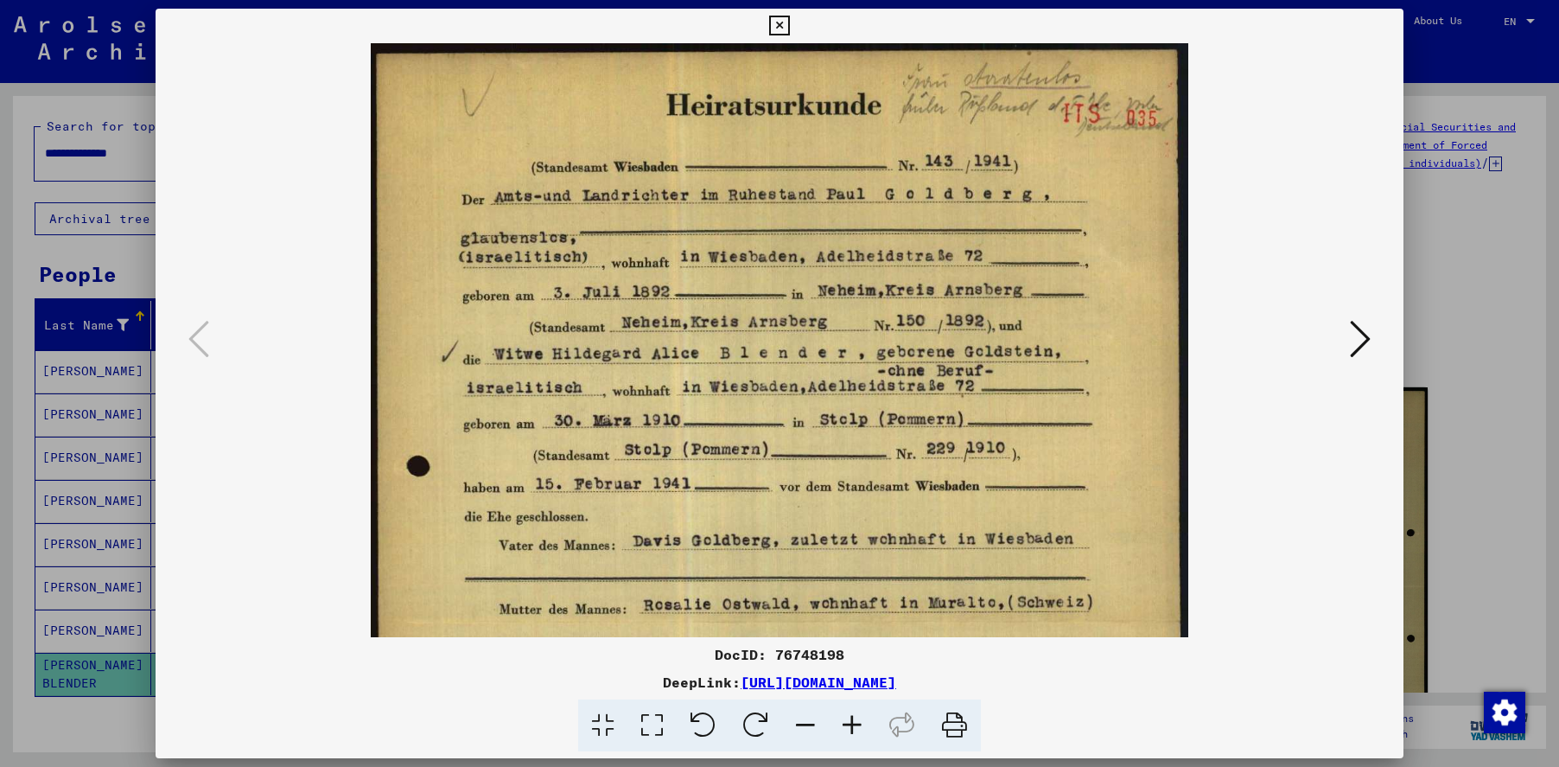
click at [857, 725] on icon at bounding box center [852, 725] width 47 height 53
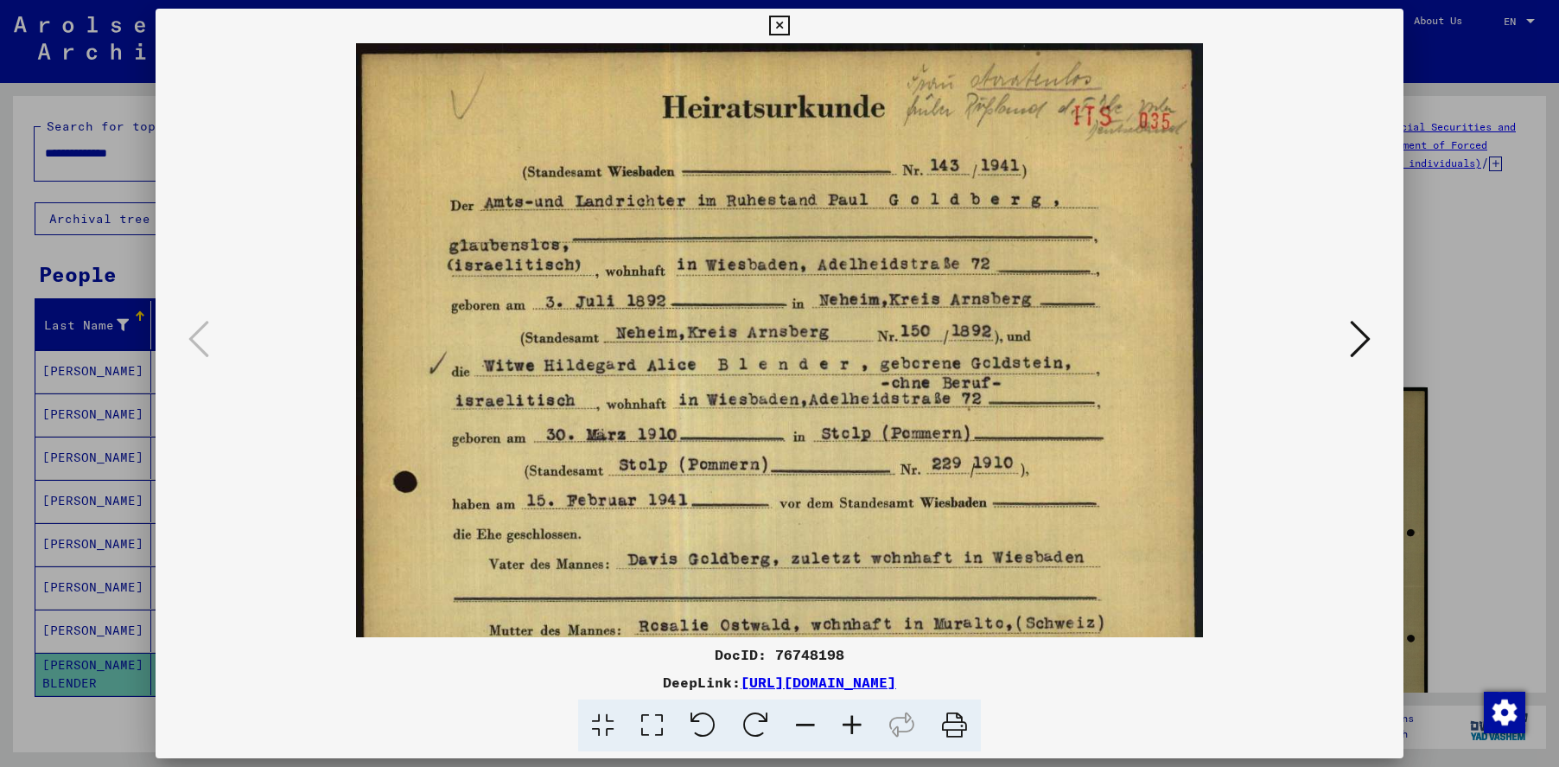
click at [857, 725] on icon at bounding box center [852, 725] width 47 height 53
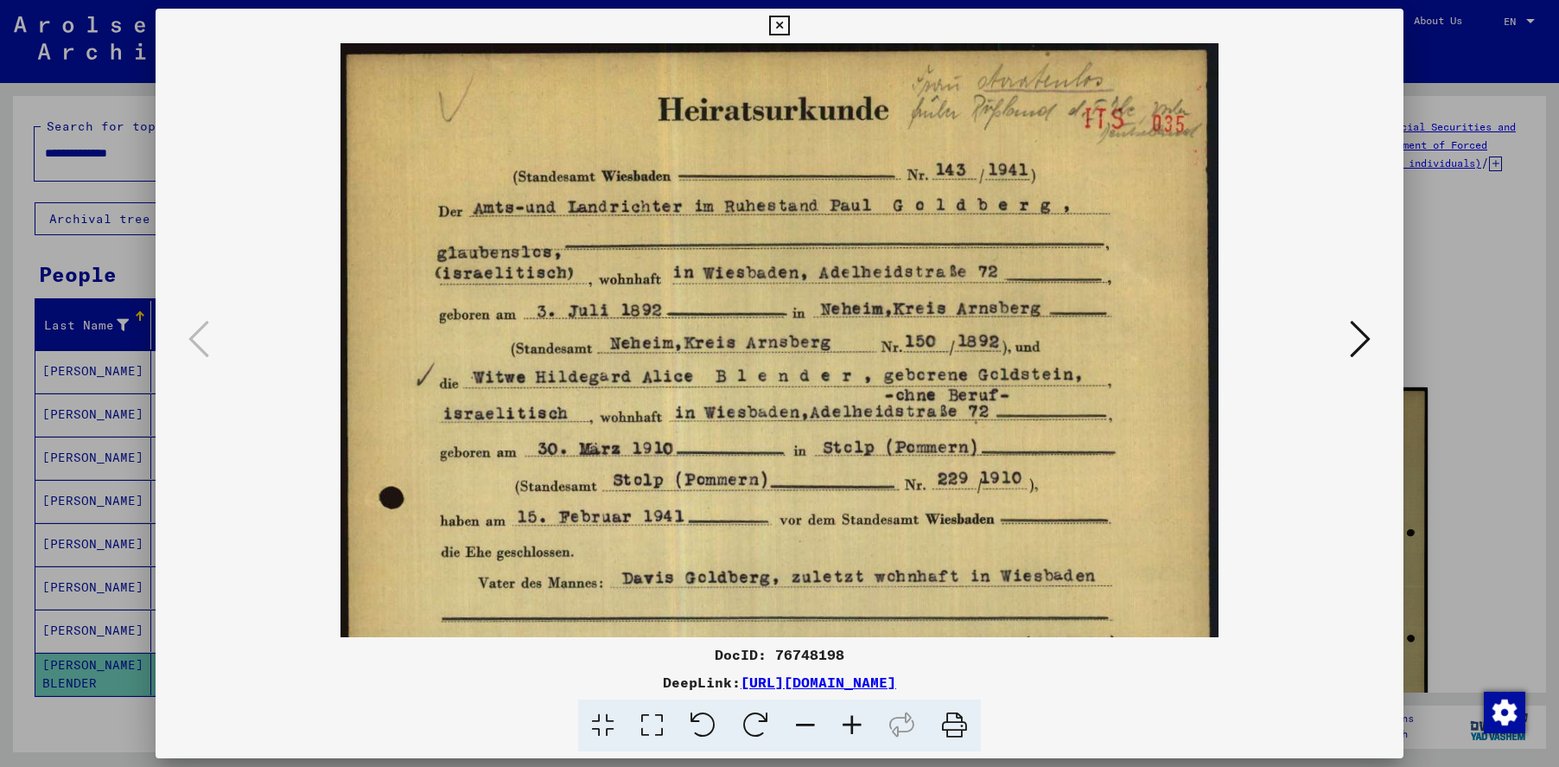
click at [857, 725] on icon at bounding box center [852, 725] width 47 height 53
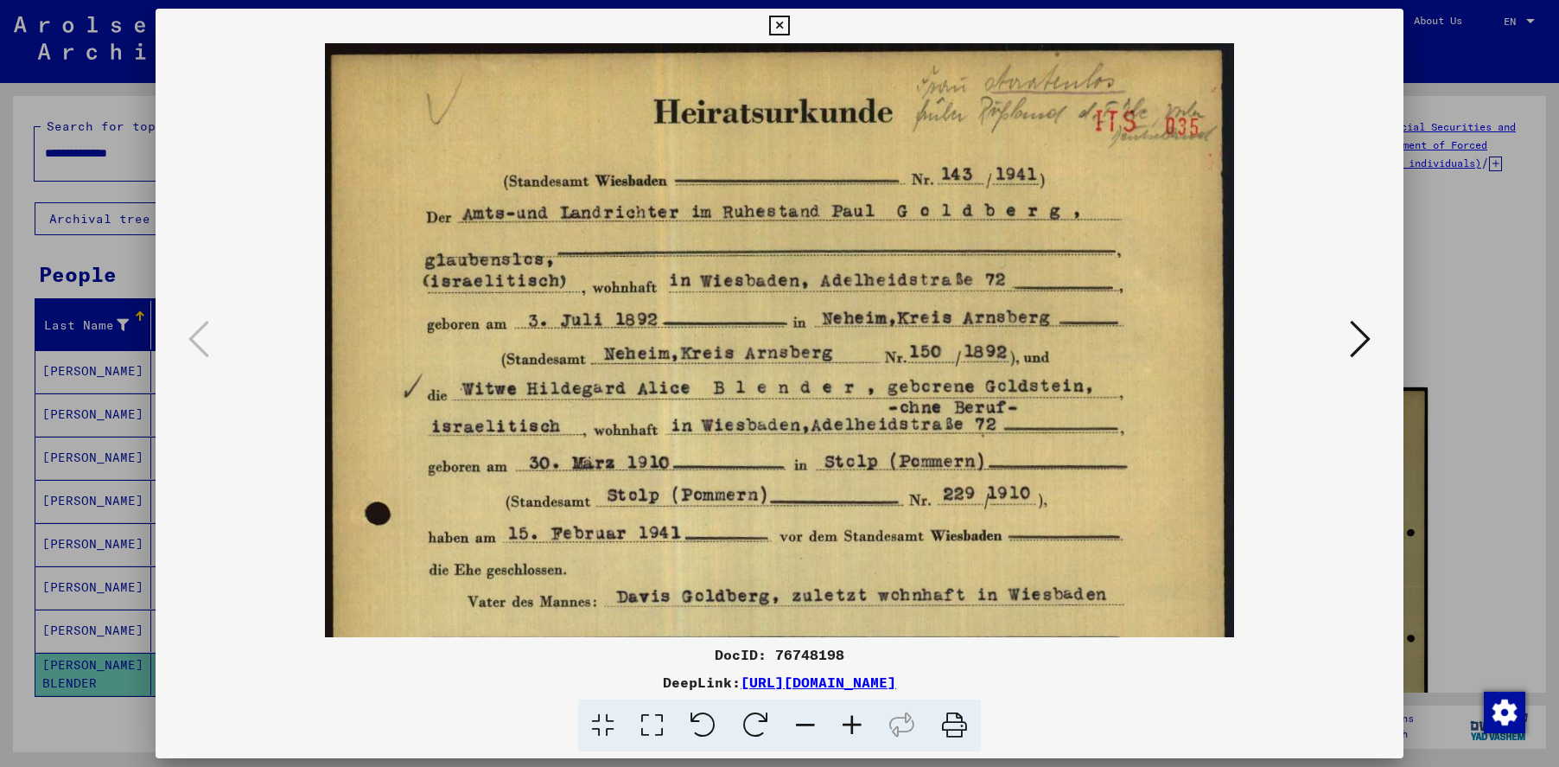
click at [857, 725] on icon at bounding box center [852, 725] width 47 height 53
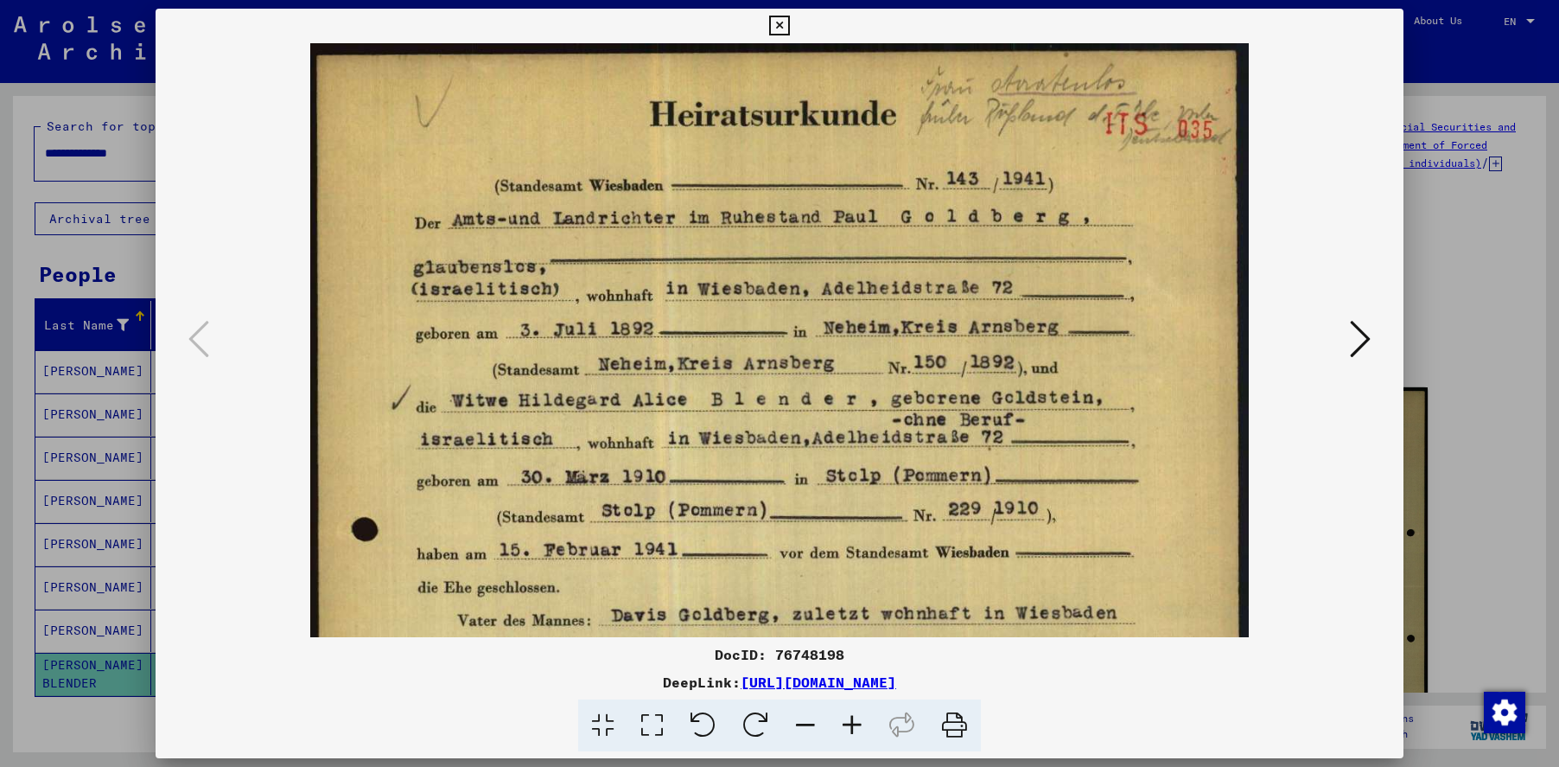
click at [857, 725] on icon at bounding box center [852, 725] width 47 height 53
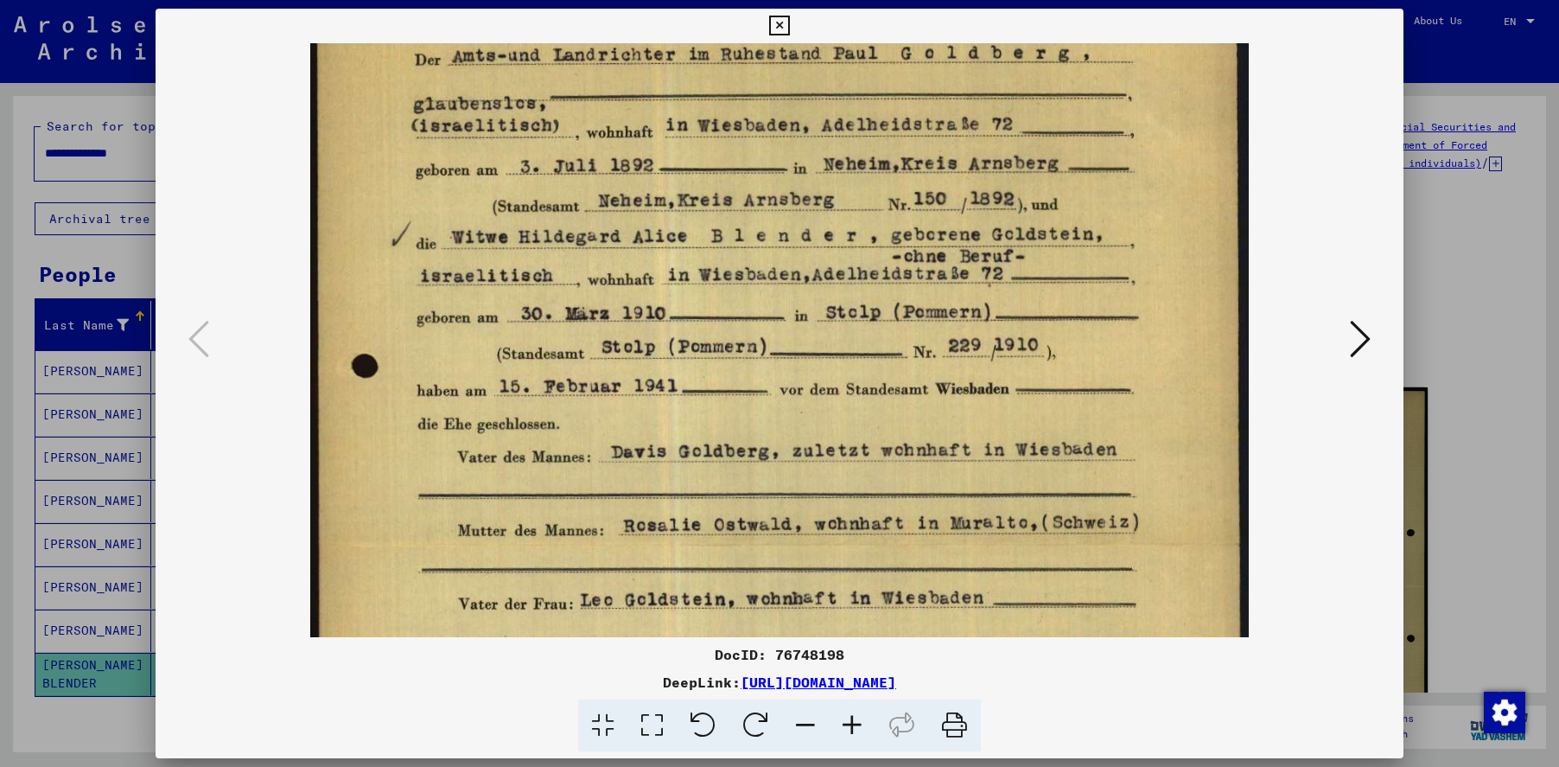
drag, startPoint x: 799, startPoint y: 463, endPoint x: 790, endPoint y: 297, distance: 166.2
click at [790, 297] on img at bounding box center [780, 544] width 940 height 1329
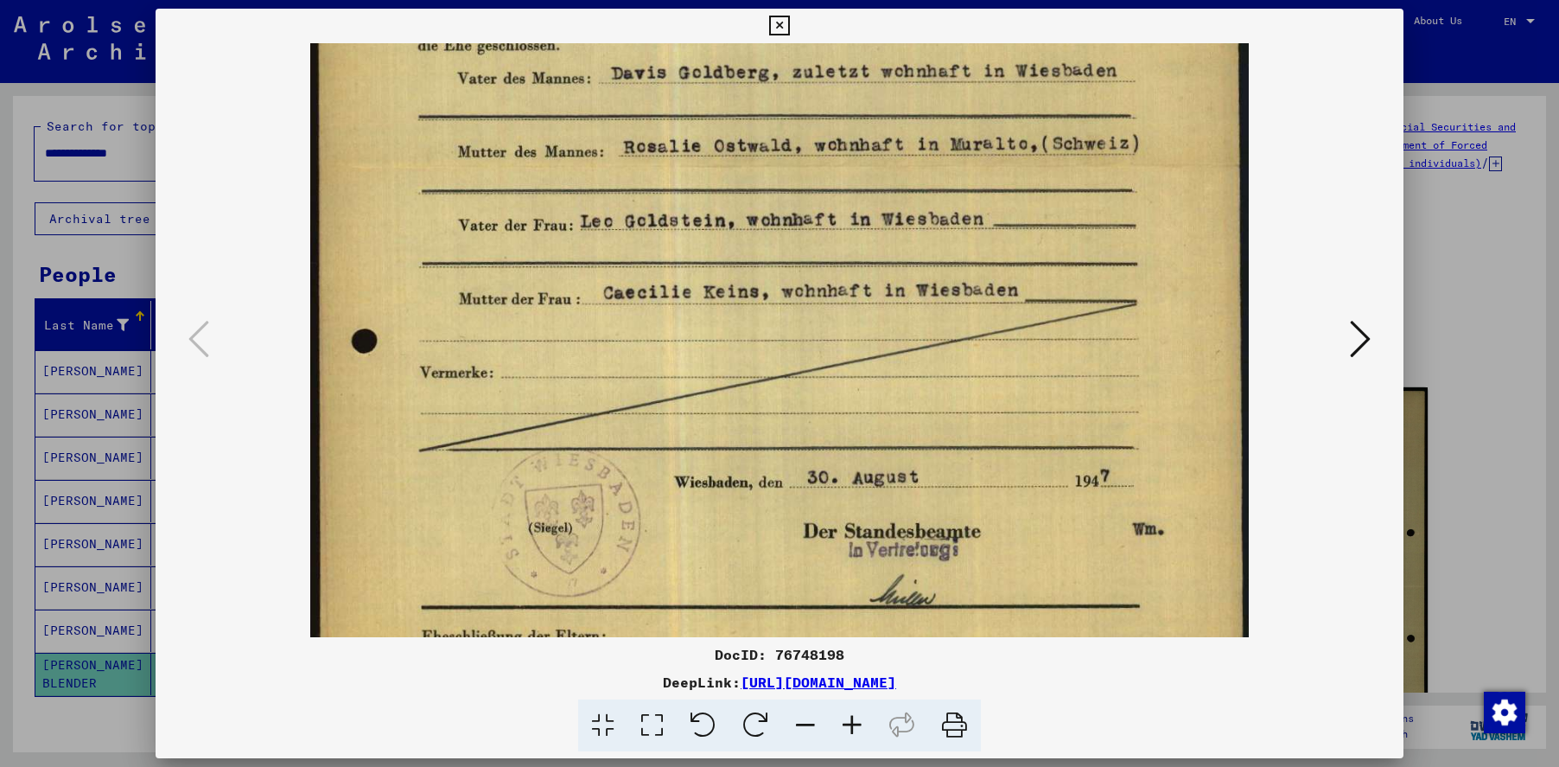
drag, startPoint x: 781, startPoint y: 471, endPoint x: 787, endPoint y: 89, distance: 382.1
click at [787, 89] on img at bounding box center [780, 165] width 940 height 1329
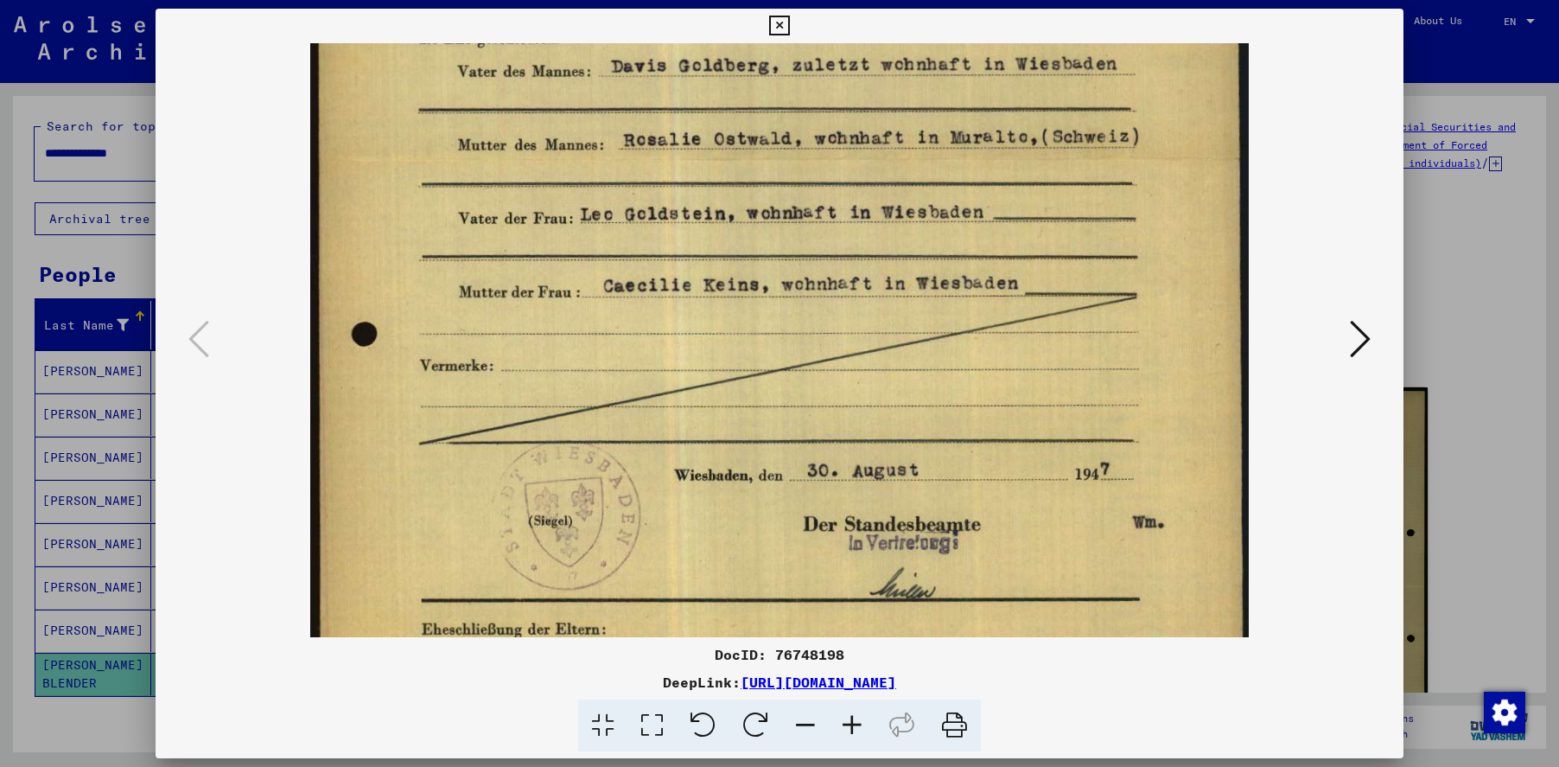
click at [778, 21] on icon at bounding box center [779, 26] width 20 height 21
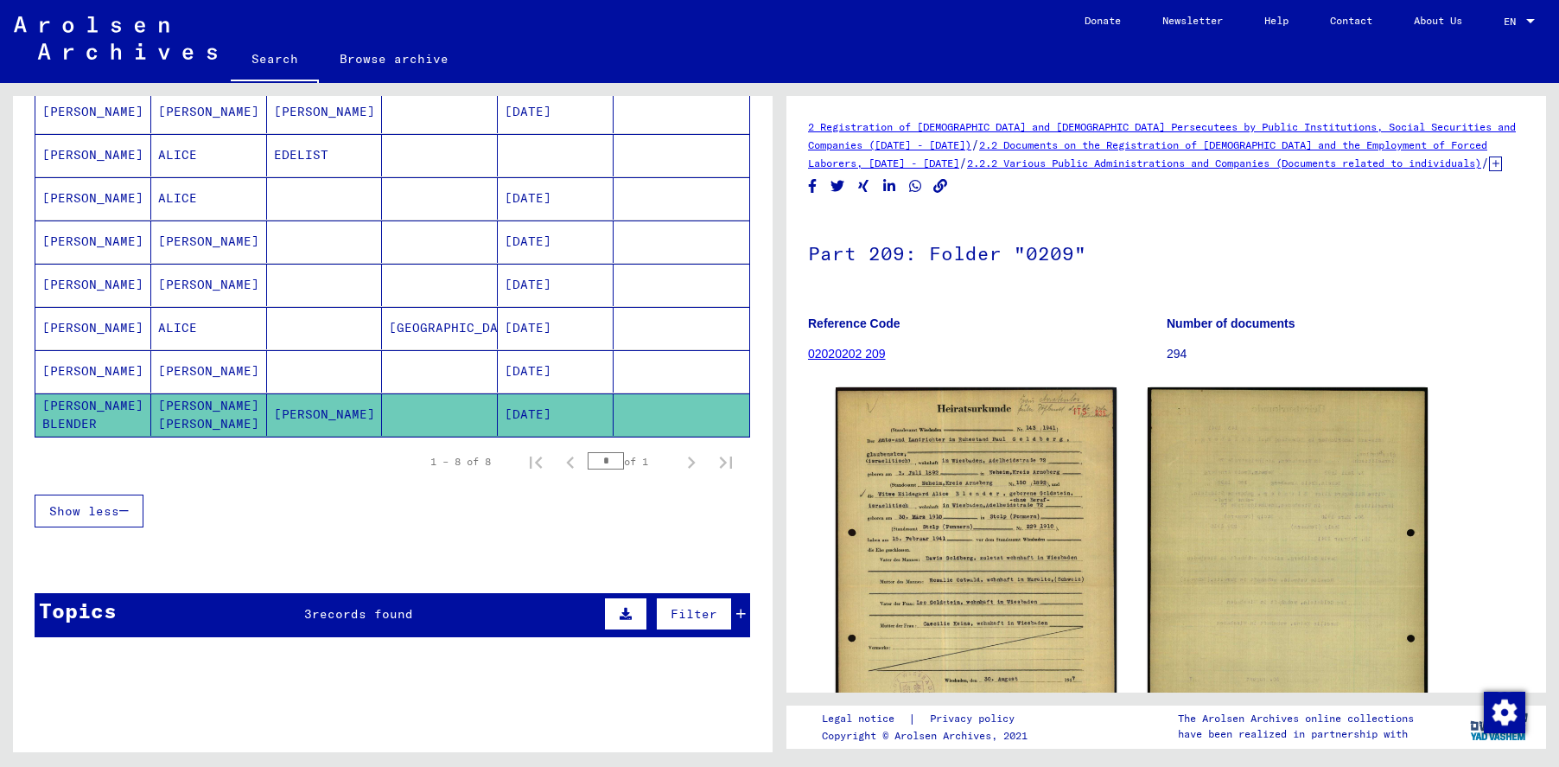
scroll to position [0, 0]
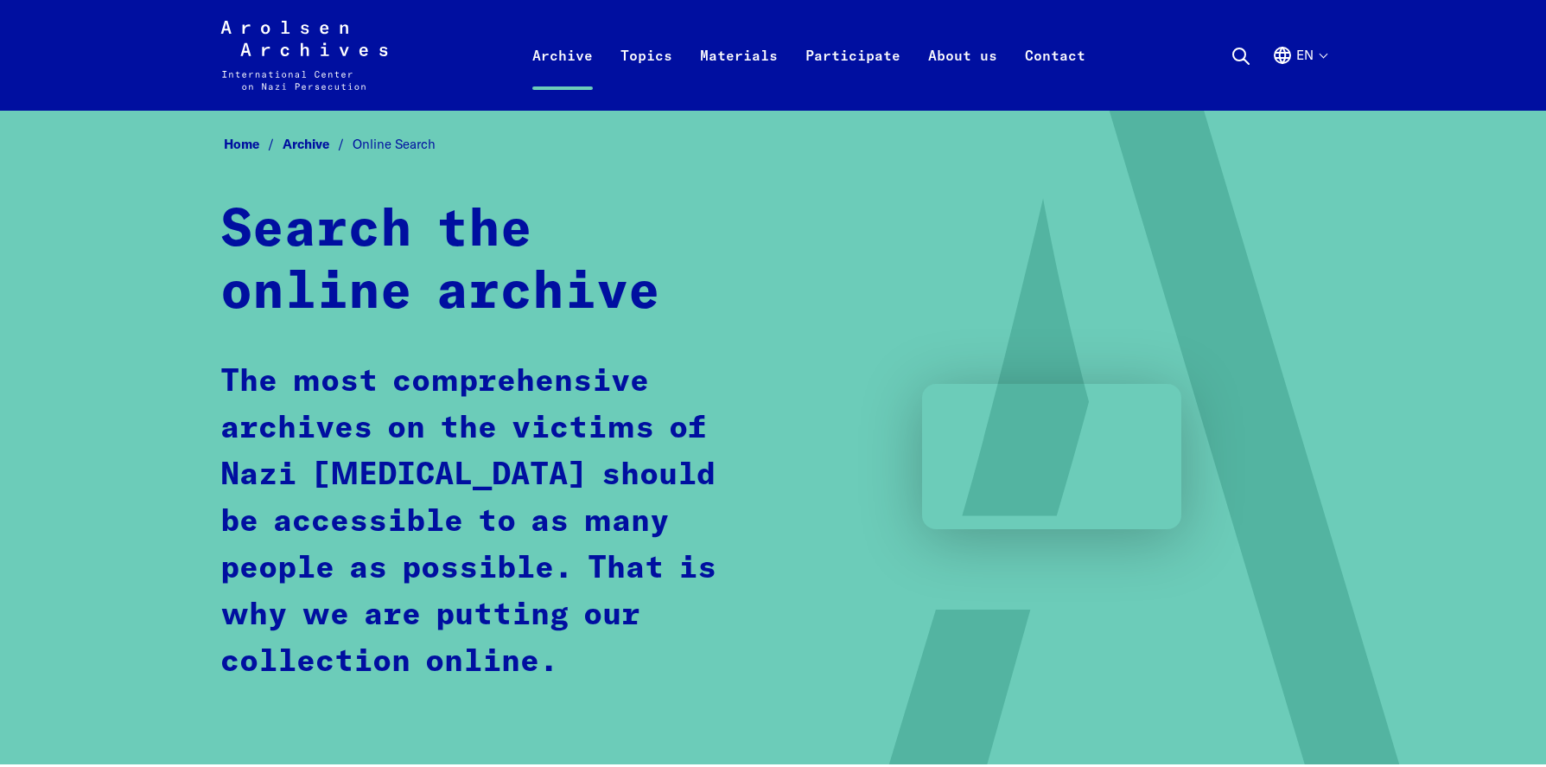
click at [288, 44] on icon "Arolsen Archives - International Center on Nazi [MEDICAL_DATA] | Return to home…" at bounding box center [304, 55] width 168 height 69
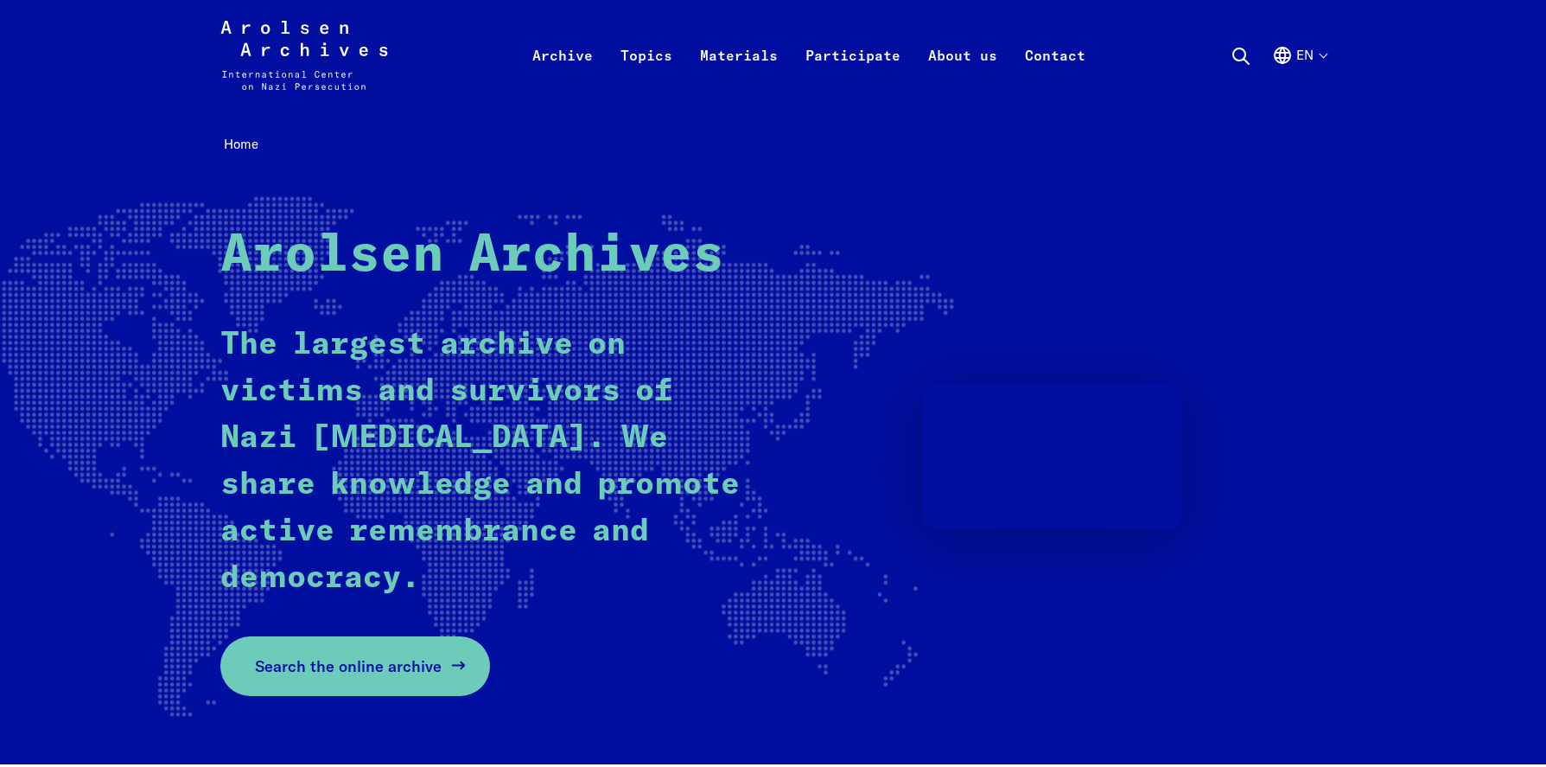
click at [346, 661] on span "Search the online archive" at bounding box center [348, 665] width 187 height 23
